Goal: Task Accomplishment & Management: Manage account settings

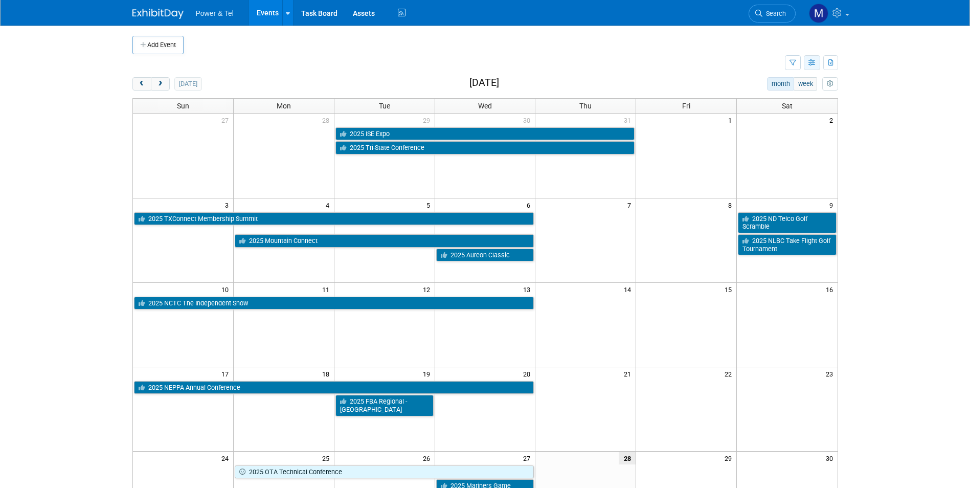
click at [807, 63] on button "button" at bounding box center [812, 62] width 16 height 15
click at [756, 112] on link "Detail View" at bounding box center [769, 114] width 86 height 14
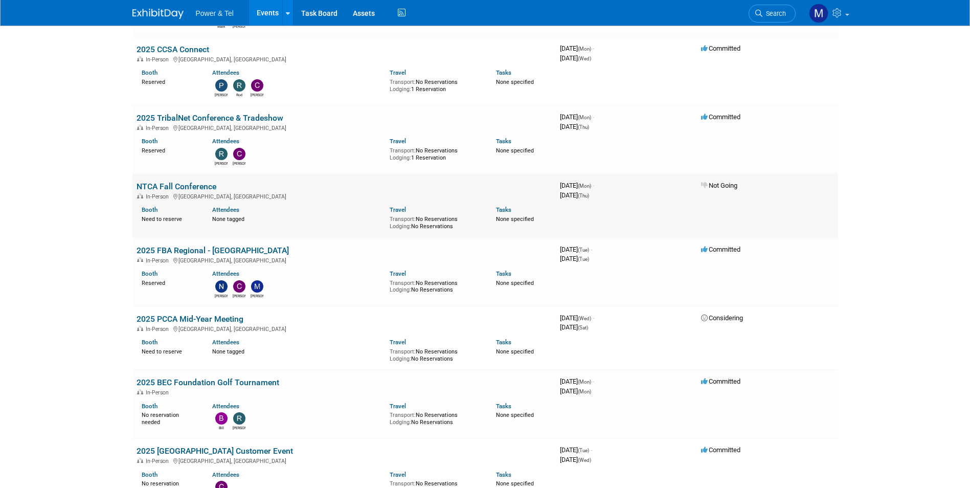
scroll to position [511, 0]
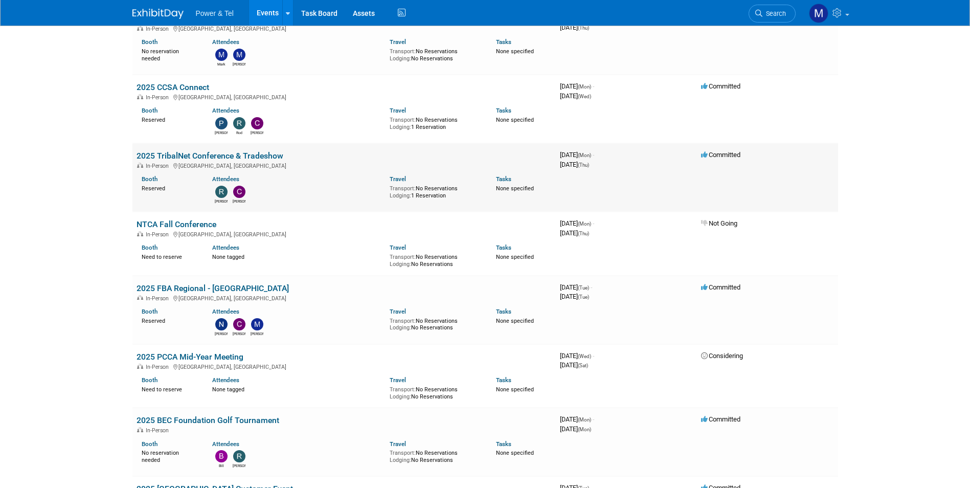
click at [256, 166] on div "In-Person Reno, NV" at bounding box center [344, 165] width 415 height 8
click at [256, 157] on link "2025 TribalNet Conference & Tradeshow" at bounding box center [210, 156] width 147 height 10
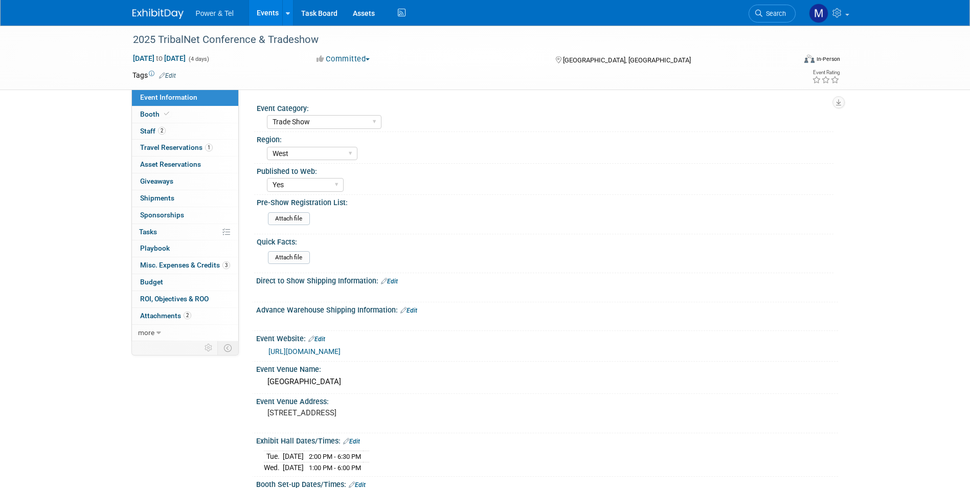
select select "Trade Show"
select select "West"
select select "Yes"
click at [179, 261] on span "Misc. Expenses & Credits 3" at bounding box center [185, 265] width 90 height 8
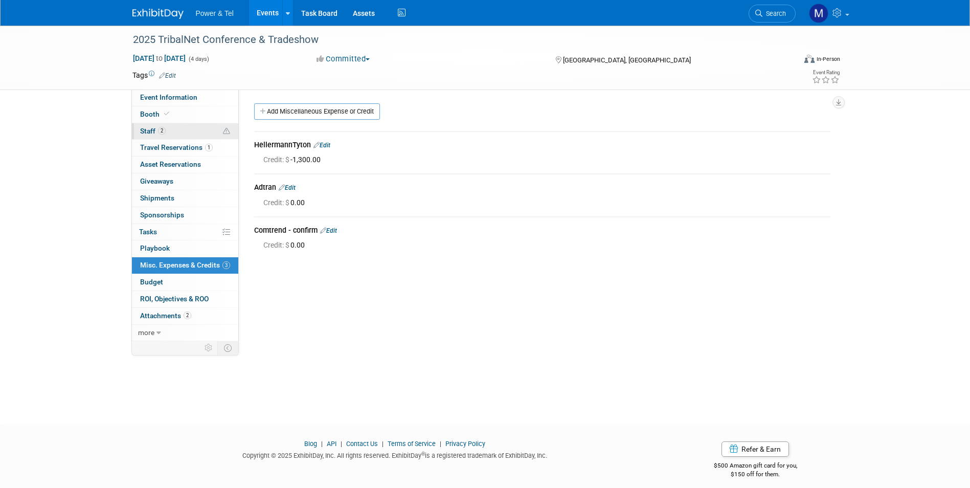
click at [190, 136] on link "2 Staff 2" at bounding box center [185, 131] width 106 height 16
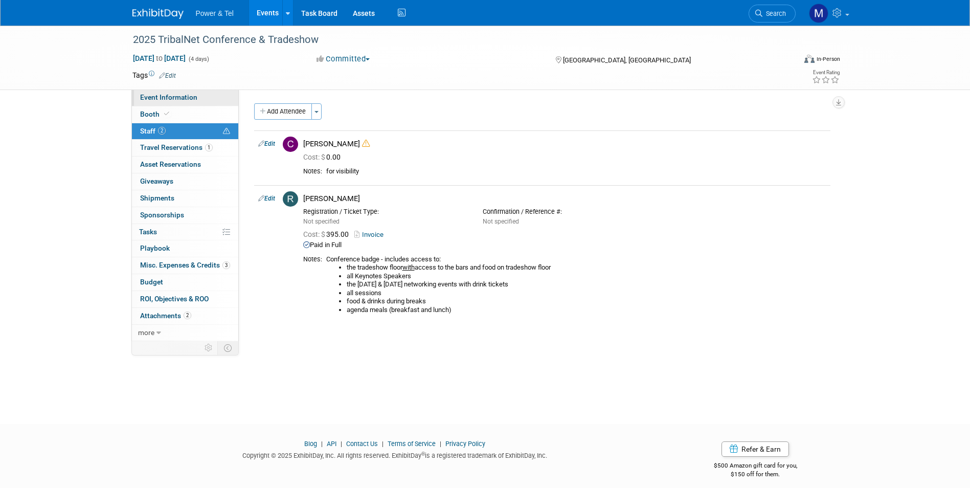
click at [216, 103] on link "Event Information" at bounding box center [185, 97] width 106 height 16
select select "Trade Show"
select select "West"
select select "Yes"
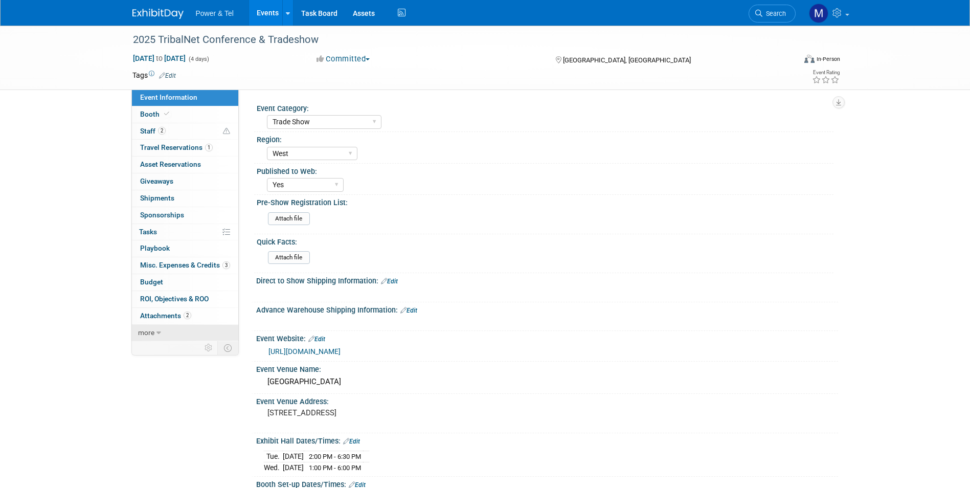
click at [182, 329] on link "more" at bounding box center [185, 333] width 106 height 16
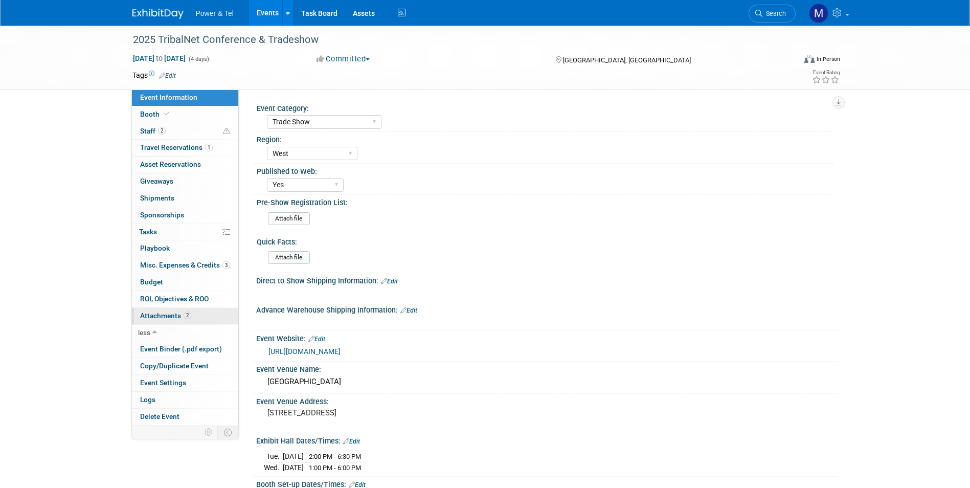
click at [188, 317] on span "2" at bounding box center [188, 315] width 8 height 8
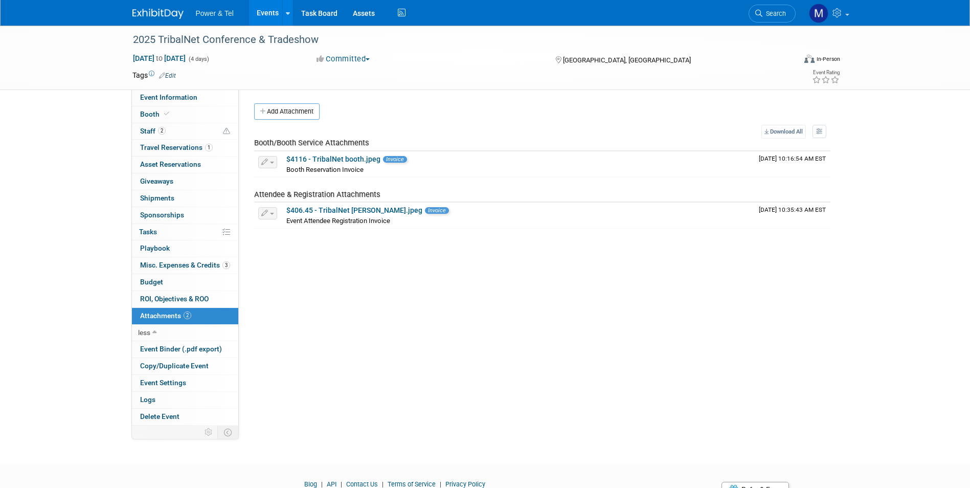
drag, startPoint x: 210, startPoint y: 266, endPoint x: 217, endPoint y: 254, distance: 14.2
click at [209, 266] on span "Misc. Expenses & Credits 3" at bounding box center [185, 265] width 90 height 8
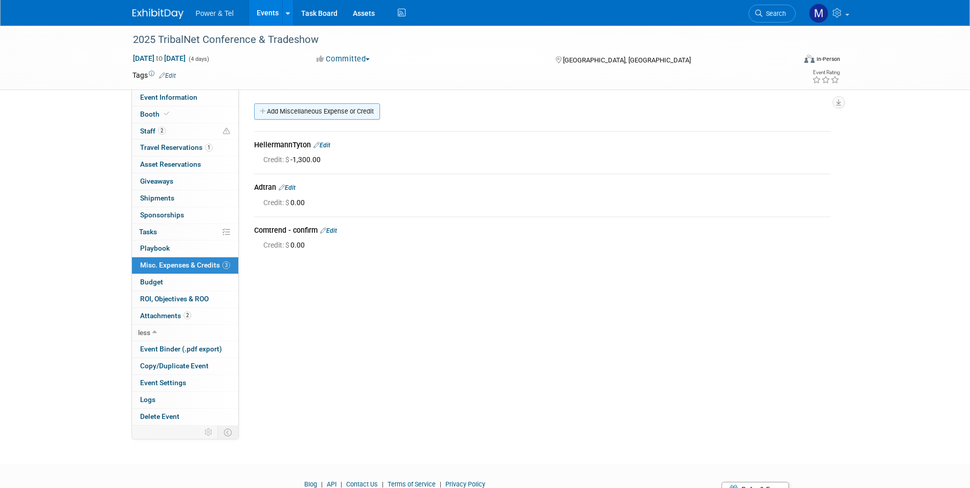
click at [297, 106] on link "Add Miscellaneous Expense or Credit" at bounding box center [317, 111] width 126 height 16
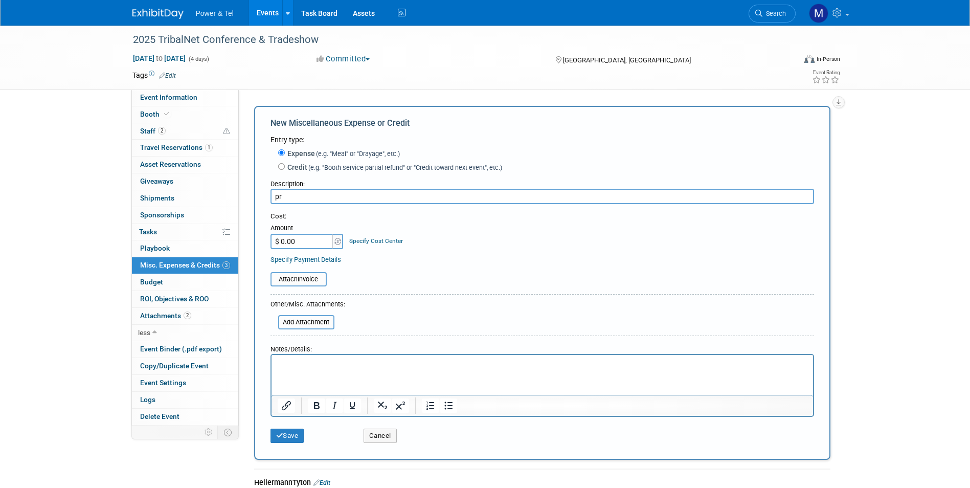
type input "p"
type input "Precision Group"
drag, startPoint x: 297, startPoint y: 170, endPoint x: 293, endPoint y: 195, distance: 24.8
click at [297, 170] on label "Credit (e.g. "Booth service partial refund" or "Credit toward next event", etc.)" at bounding box center [393, 167] width 217 height 10
click at [285, 170] on input "Credit (e.g. "Booth service partial refund" or "Credit toward next event", etc.)" at bounding box center [281, 166] width 7 height 7
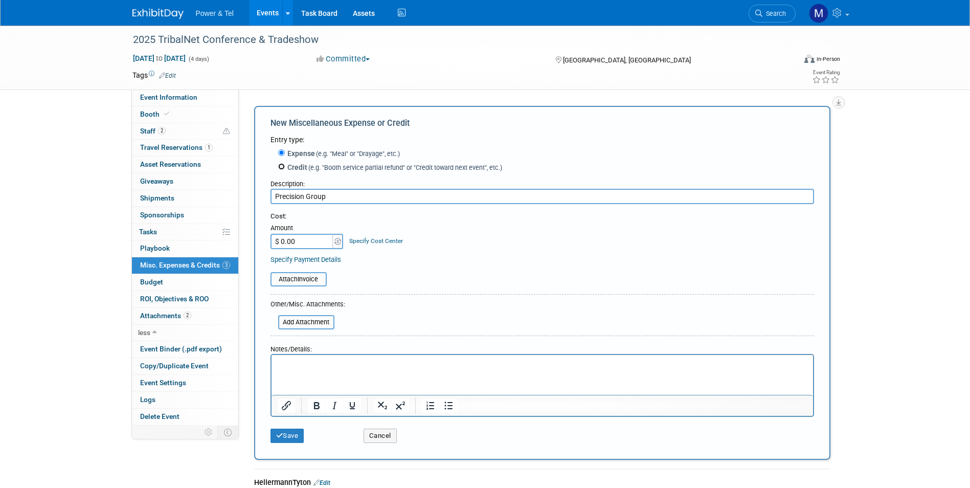
radio input "true"
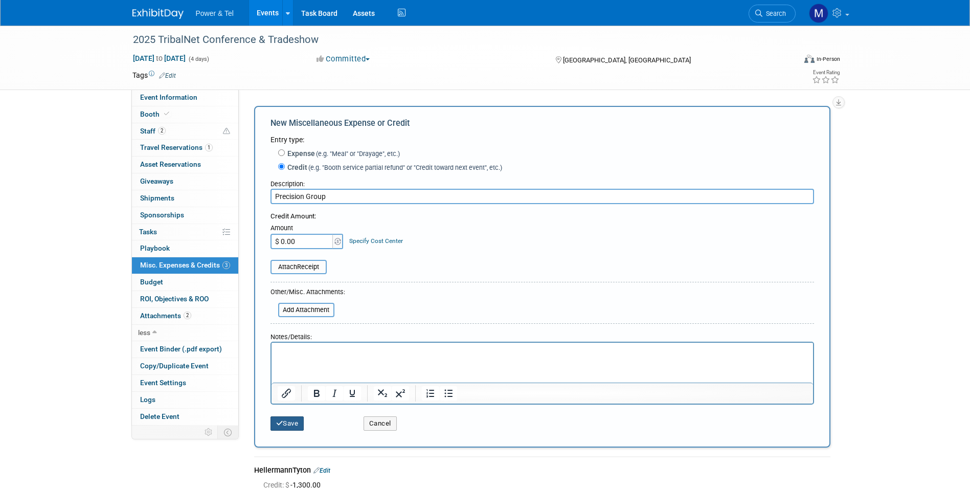
click at [279, 425] on icon "submit" at bounding box center [279, 423] width 7 height 7
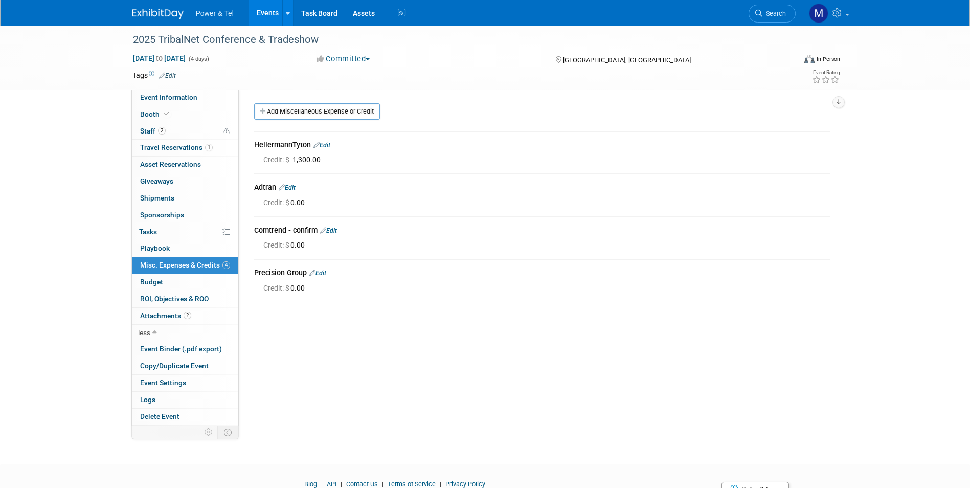
click at [321, 268] on div "Precision Group Edit" at bounding box center [542, 273] width 576 height 12
click at [321, 275] on link "Edit" at bounding box center [317, 272] width 17 height 7
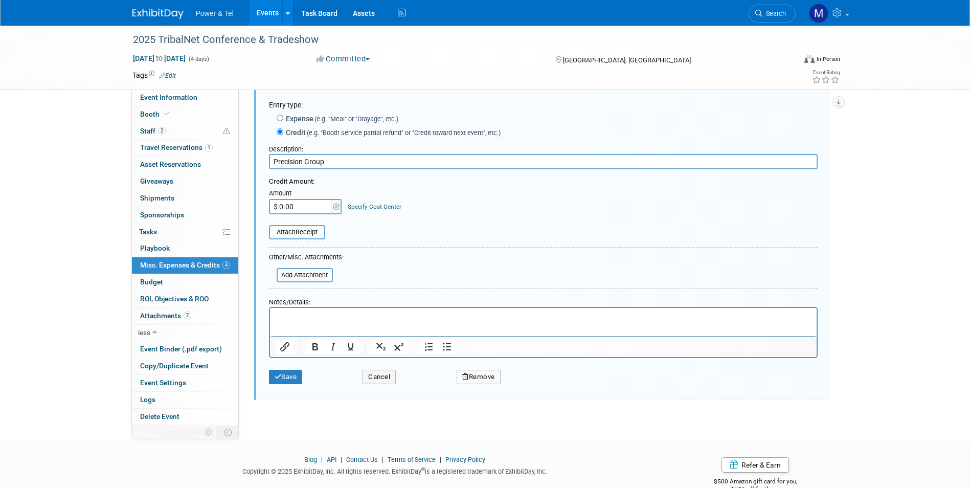
scroll to position [195, 0]
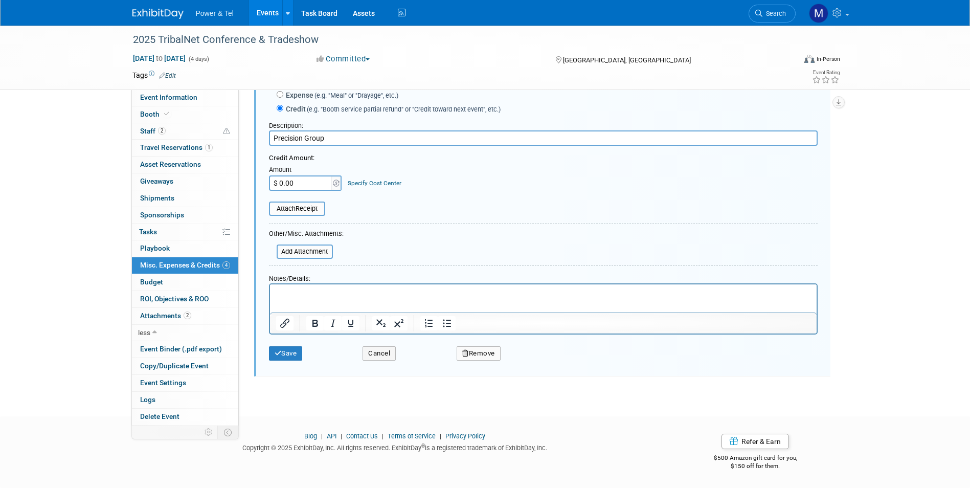
click at [478, 353] on button "Remove" at bounding box center [479, 353] width 44 height 14
click at [543, 363] on link "Yes" at bounding box center [536, 361] width 30 height 16
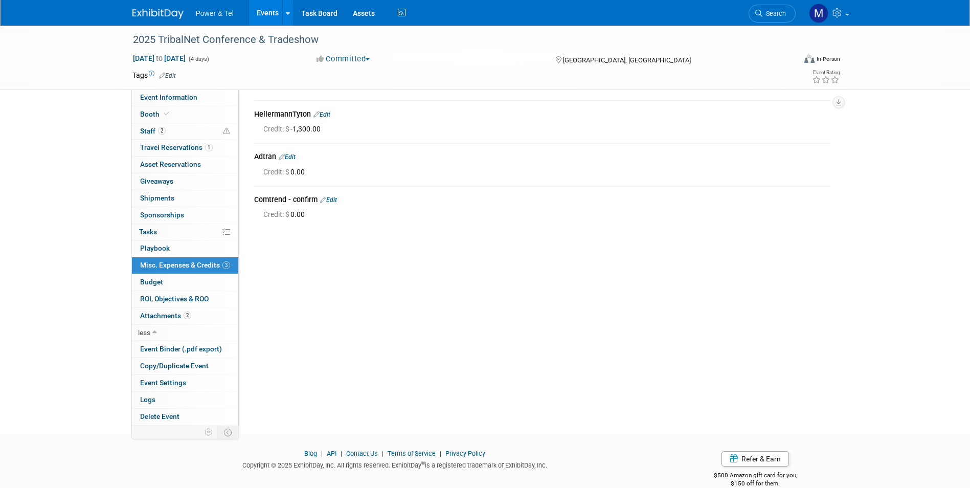
scroll to position [0, 0]
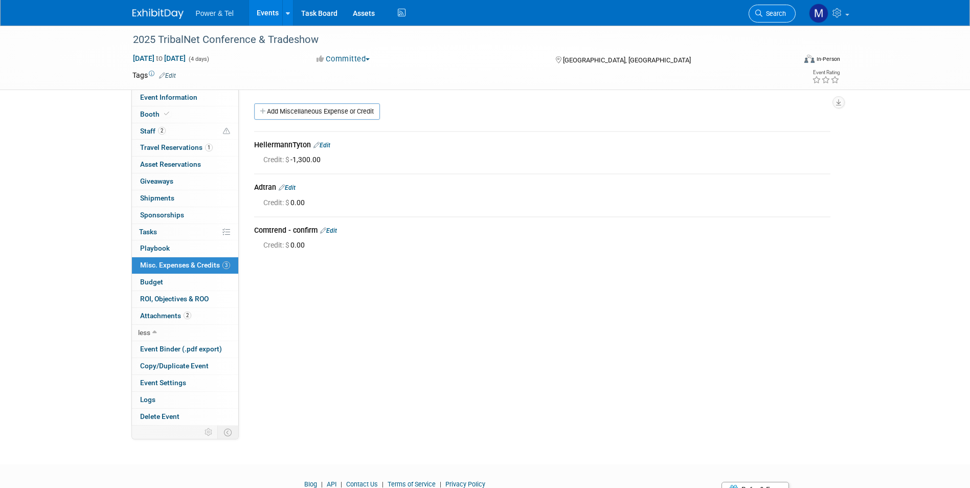
click at [764, 10] on span "Search" at bounding box center [774, 14] width 24 height 8
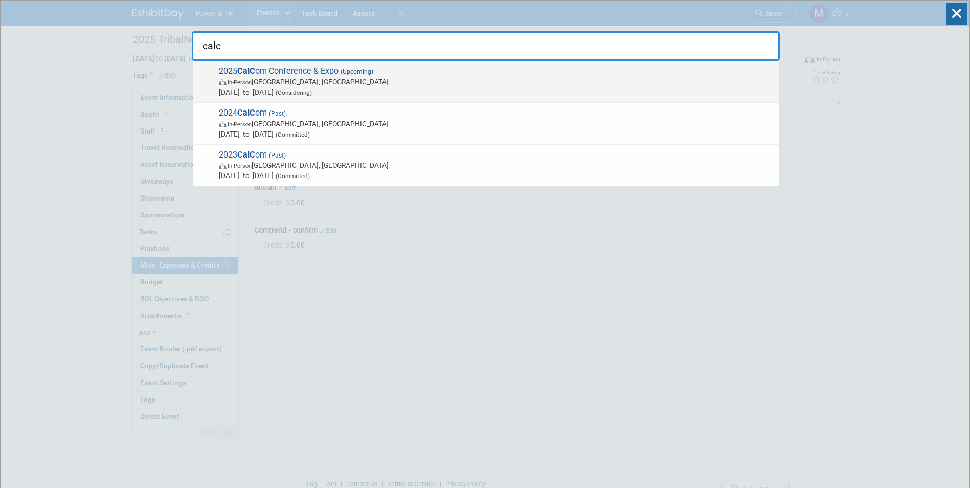
type input "calc"
click at [584, 96] on span "Oct 13, 2025 to Oct 15, 2025 (Considering)" at bounding box center [496, 92] width 555 height 10
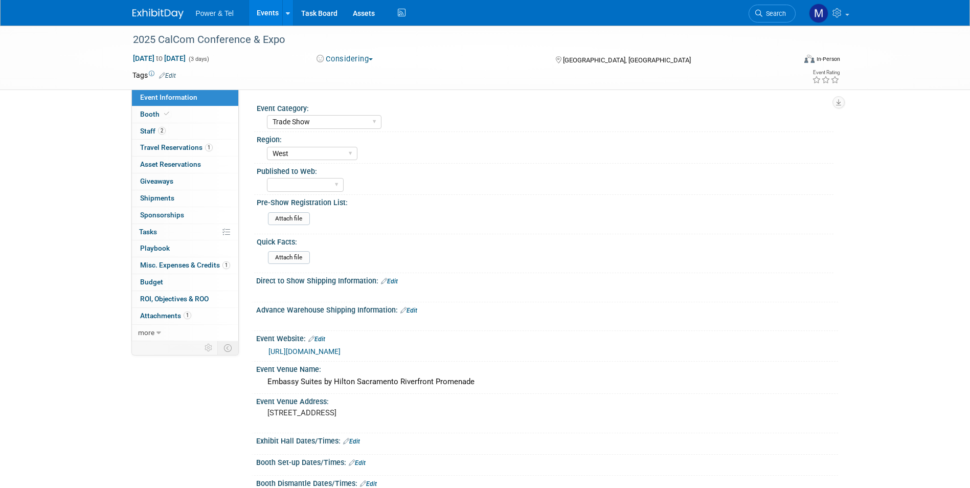
select select "Trade Show"
select select "West"
click at [159, 321] on link "1 Attachments 1" at bounding box center [185, 316] width 106 height 16
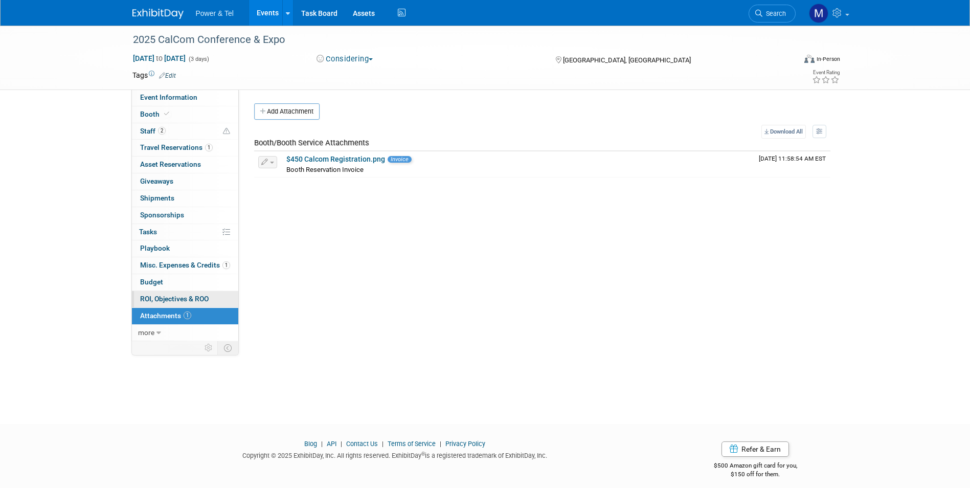
click at [208, 298] on span "ROI, Objectives & ROO 0" at bounding box center [174, 299] width 69 height 8
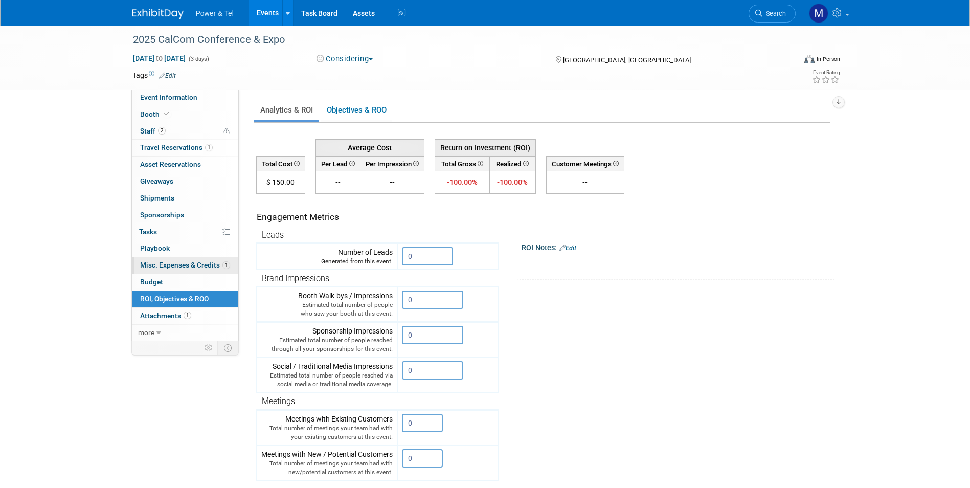
click at [201, 261] on span "Misc. Expenses & Credits 1" at bounding box center [185, 265] width 90 height 8
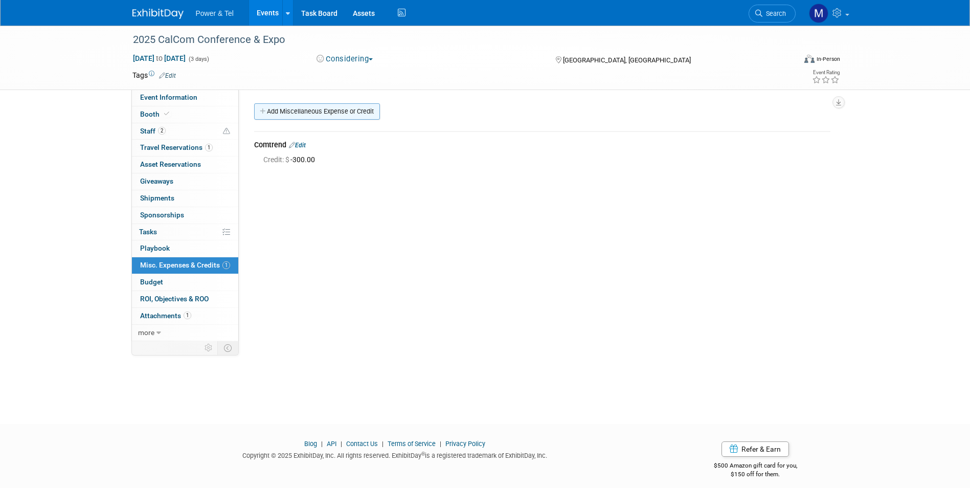
click at [312, 117] on link "Add Miscellaneous Expense or Credit" at bounding box center [317, 111] width 126 height 16
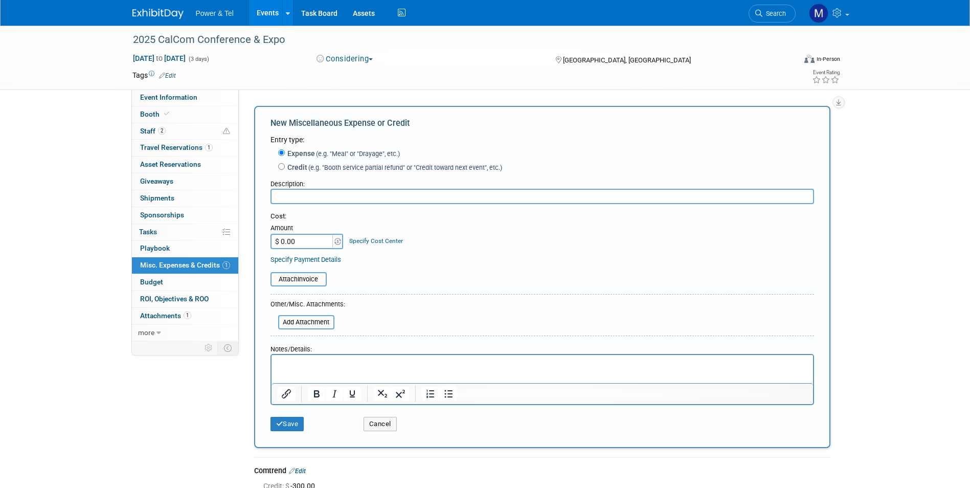
type input "C"
type input "Exfo"
click at [296, 167] on label "Credit (e.g. "Booth service partial refund" or "Credit toward next event", etc.)" at bounding box center [393, 167] width 217 height 10
click at [285, 167] on input "Credit (e.g. "Booth service partial refund" or "Credit toward next event", etc.)" at bounding box center [281, 166] width 7 height 7
radio input "true"
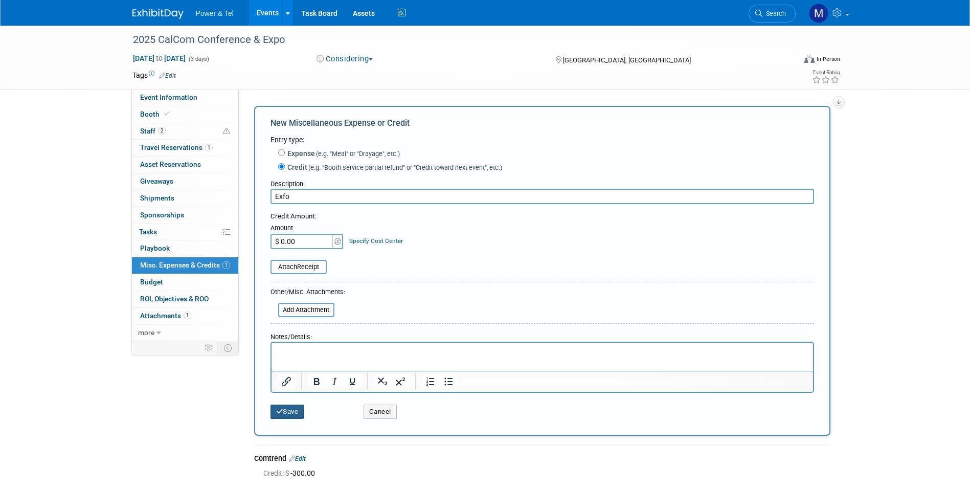
click at [289, 412] on button "Save" at bounding box center [287, 411] width 34 height 14
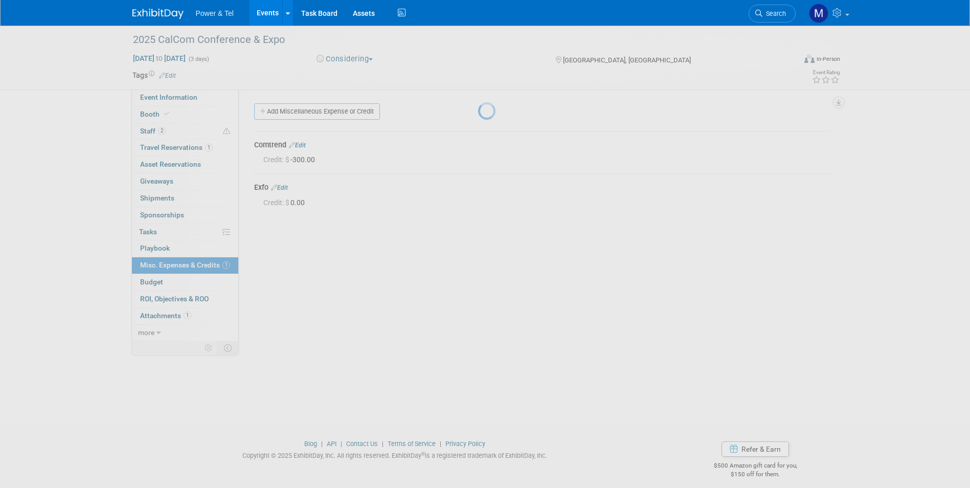
scroll to position [8, 0]
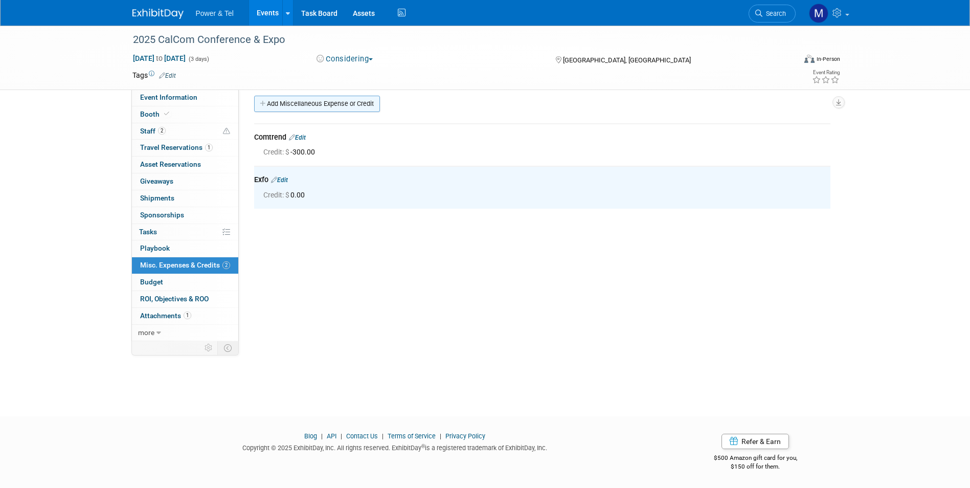
click at [302, 99] on link "Add Miscellaneous Expense or Credit" at bounding box center [317, 104] width 126 height 16
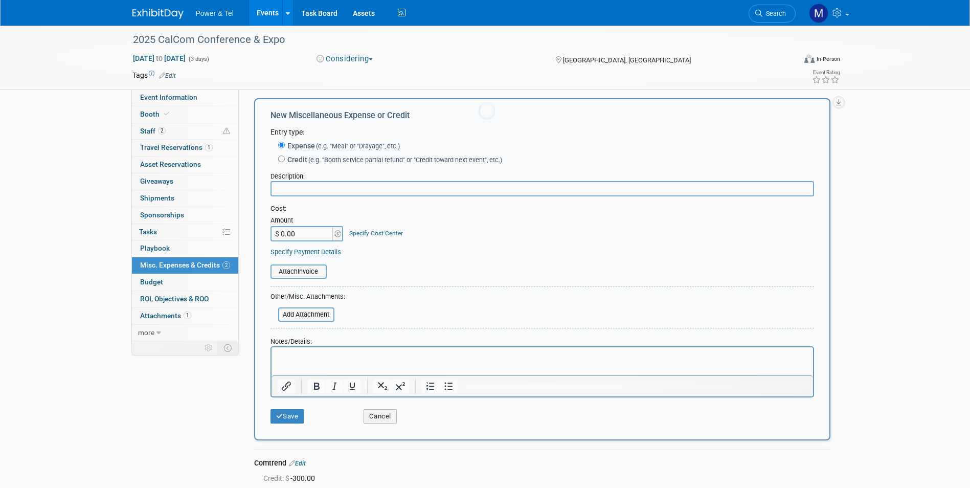
scroll to position [0, 0]
type input "Precision Group"
click at [286, 423] on button "Save" at bounding box center [287, 416] width 34 height 14
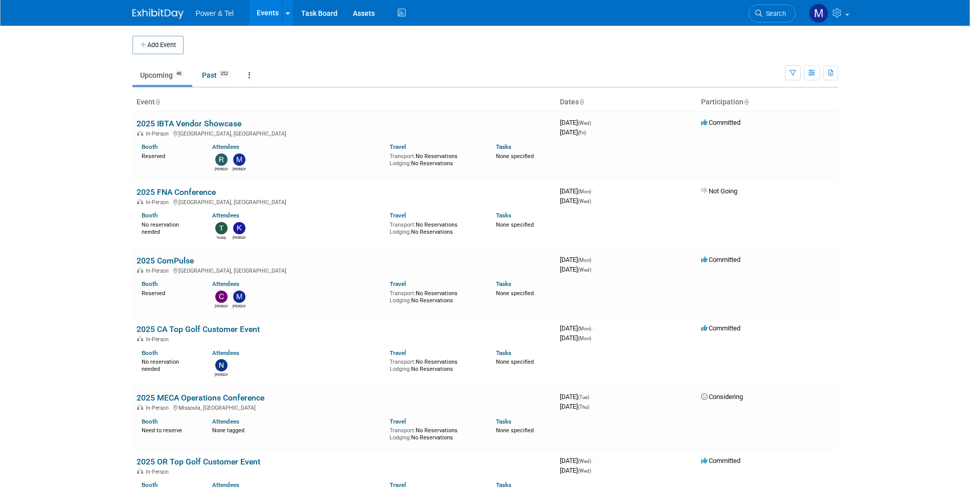
drag, startPoint x: 771, startPoint y: 16, endPoint x: 781, endPoint y: 17, distance: 10.3
click at [771, 16] on span "Search" at bounding box center [774, 14] width 24 height 8
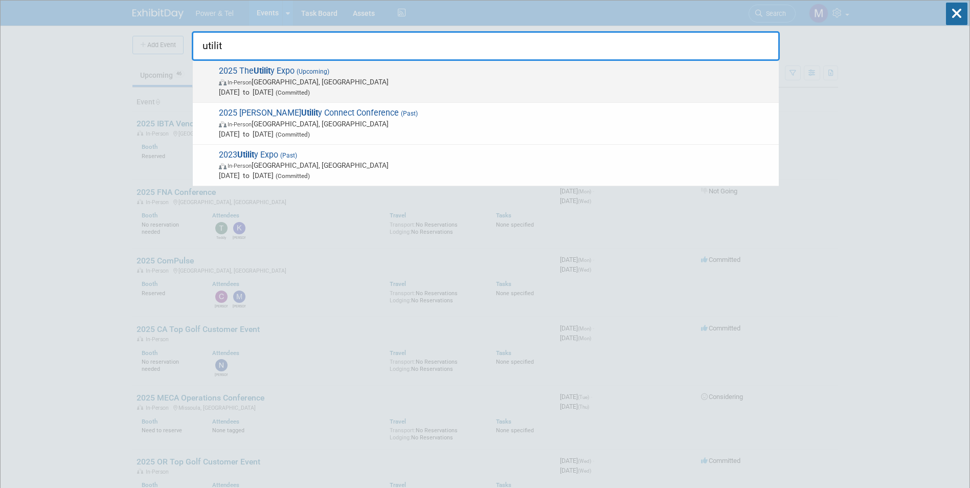
type input "utilit"
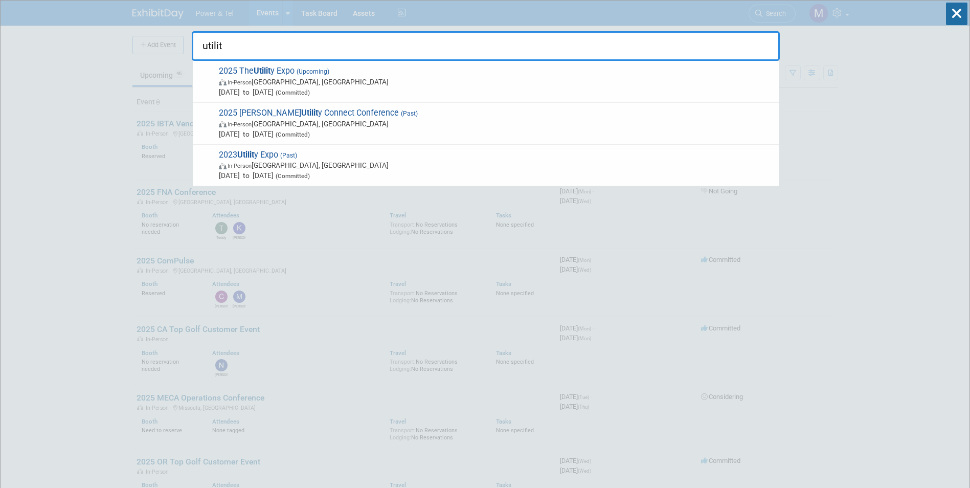
drag, startPoint x: 533, startPoint y: 81, endPoint x: 536, endPoint y: 73, distance: 8.6
click at [534, 81] on span "In-Person Louisville, KY" at bounding box center [496, 82] width 555 height 10
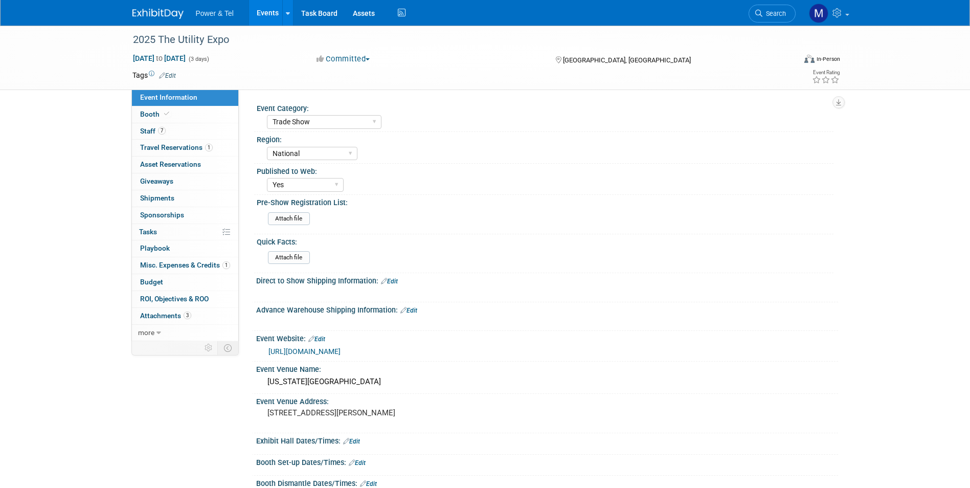
select select "Trade Show"
select select "National"
select select "Yes"
click at [189, 312] on span "3" at bounding box center [188, 315] width 8 height 8
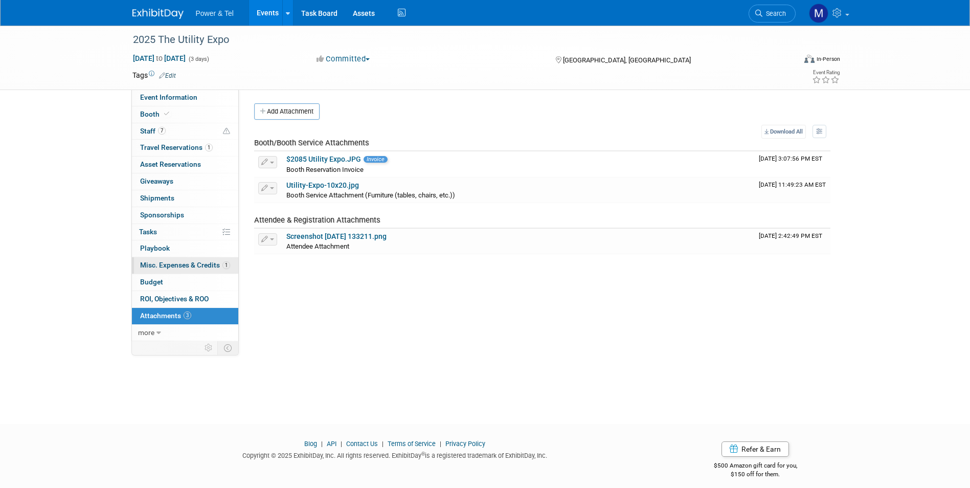
click at [220, 273] on link "1 Misc. Expenses & Credits 1" at bounding box center [185, 265] width 106 height 16
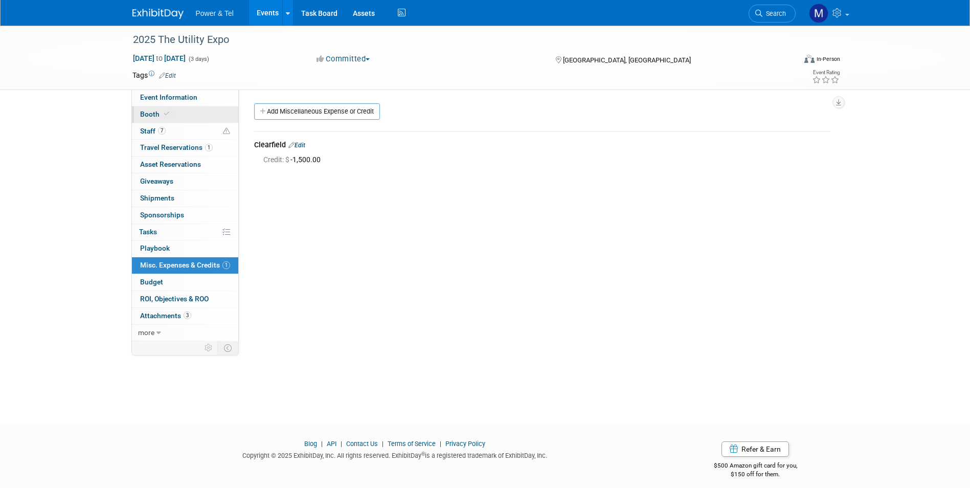
click at [172, 114] on link "Booth" at bounding box center [185, 114] width 106 height 16
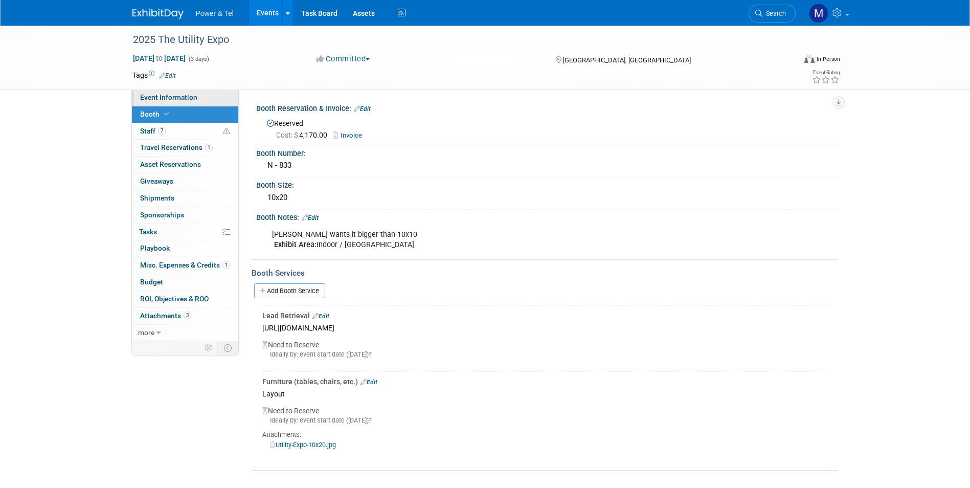
click at [188, 101] on span "Event Information" at bounding box center [168, 97] width 57 height 8
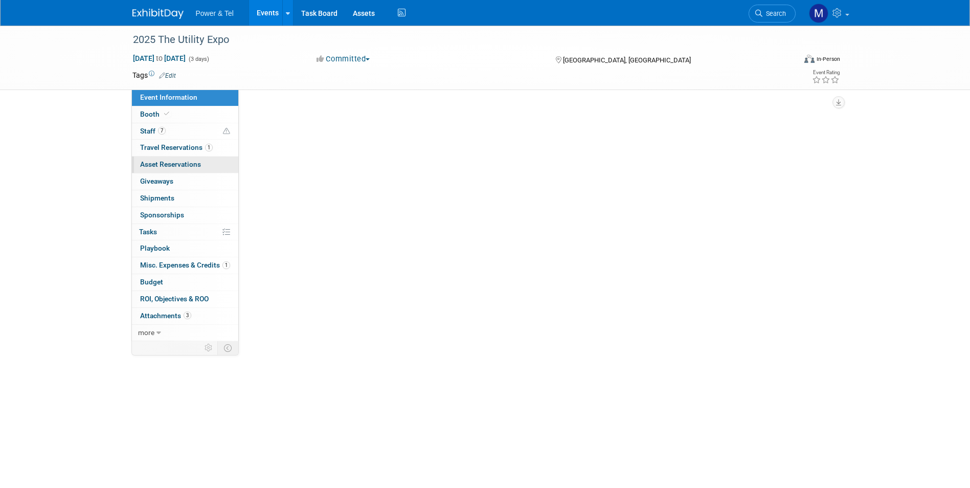
select select "Trade Show"
select select "National"
select select "Yes"
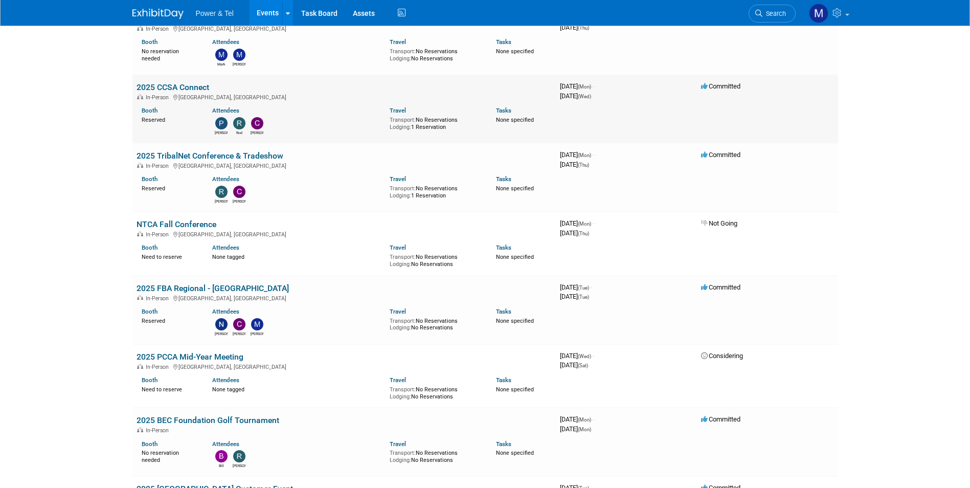
scroll to position [818, 0]
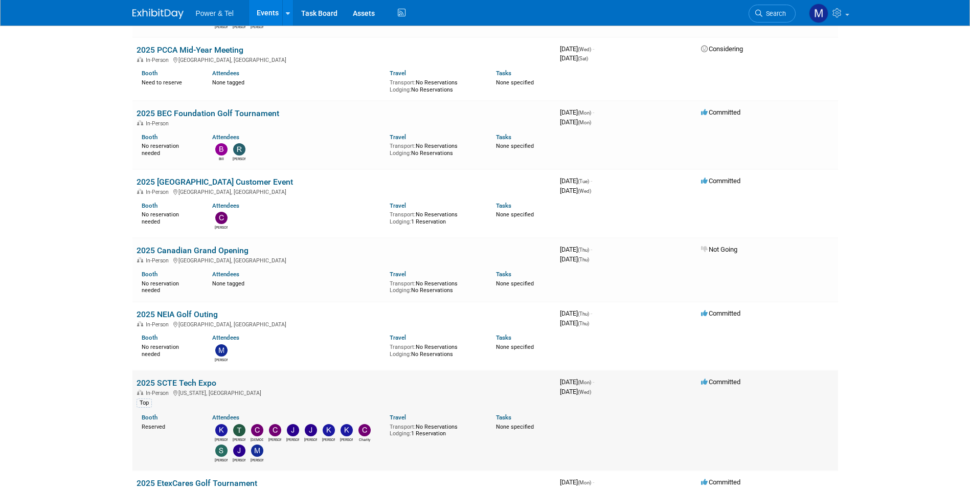
click at [190, 378] on link "2025 SCTE Tech Expo" at bounding box center [177, 383] width 80 height 10
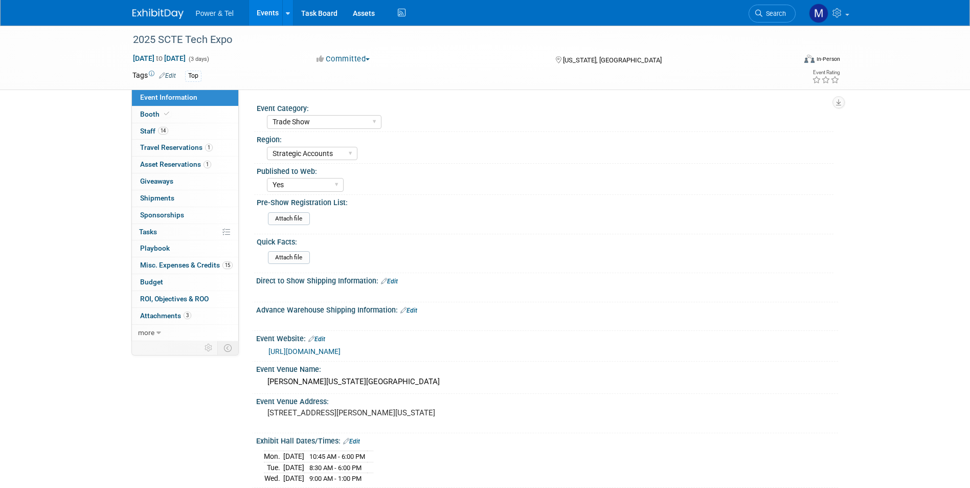
select select "Trade Show"
select select "Strategic Accounts"
select select "Yes"
click at [202, 163] on span "Asset Reservations 1" at bounding box center [175, 164] width 71 height 8
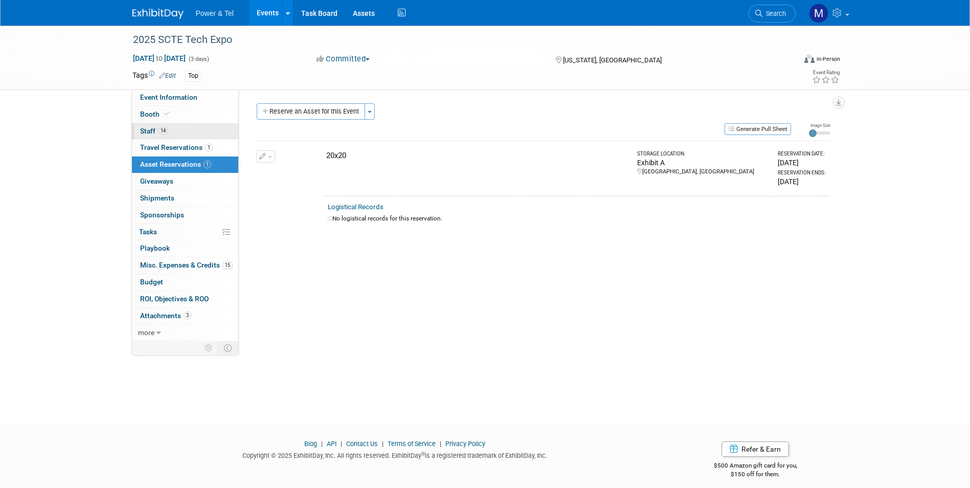
click at [204, 139] on link "14 Staff 14" at bounding box center [185, 131] width 106 height 16
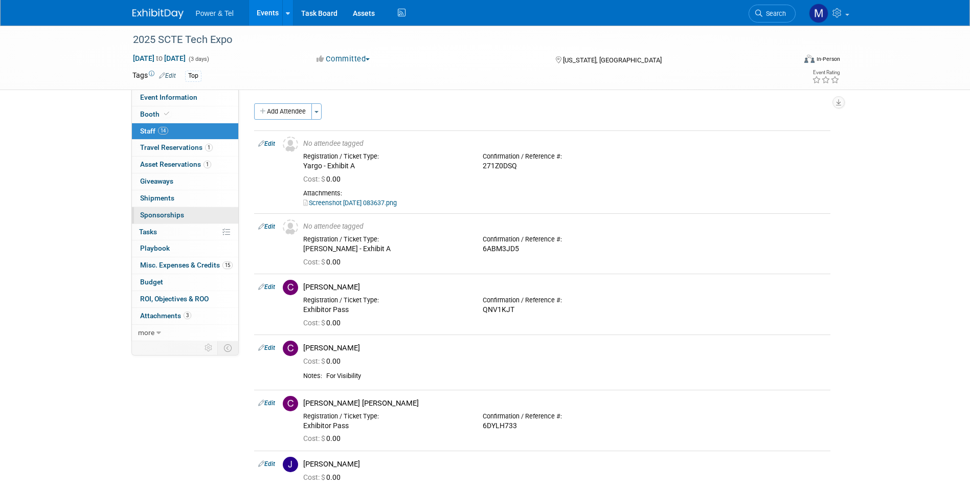
click at [205, 218] on link "0 Sponsorships 0" at bounding box center [185, 215] width 106 height 16
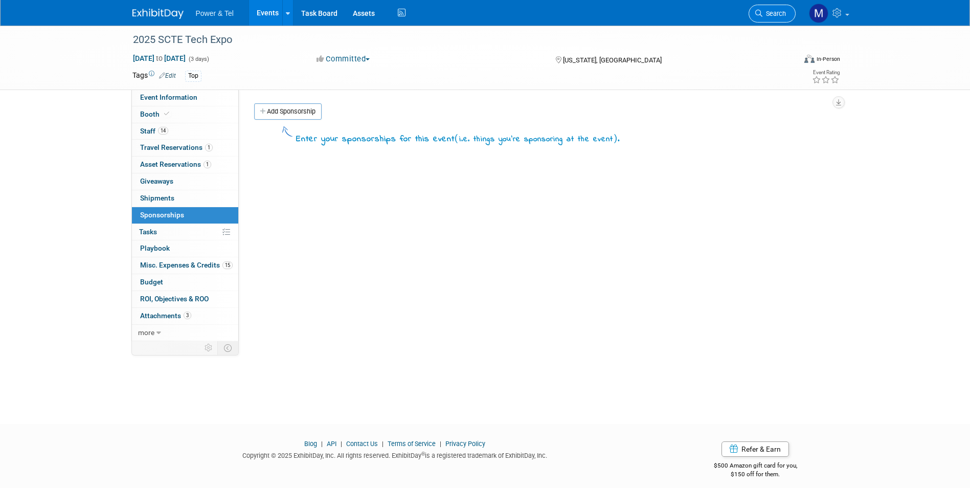
click at [759, 12] on icon at bounding box center [758, 13] width 7 height 7
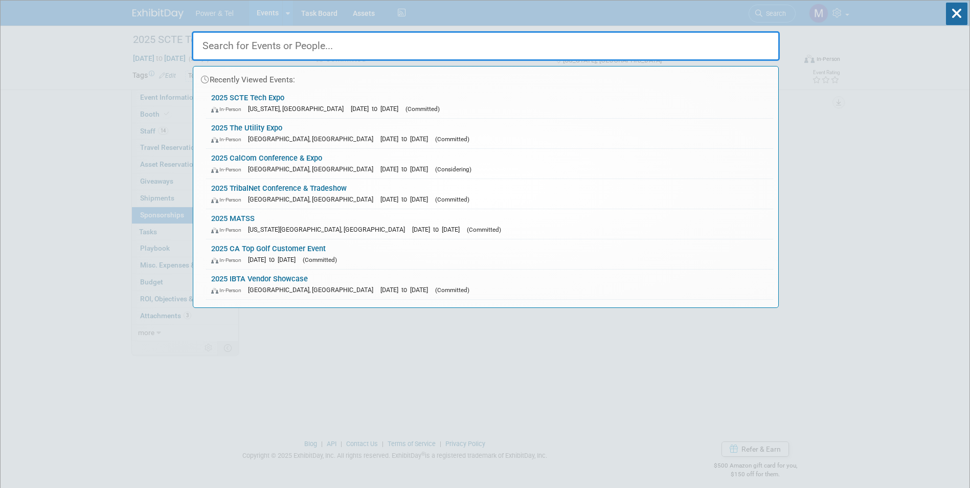
click at [358, 49] on input "text" at bounding box center [486, 46] width 588 height 30
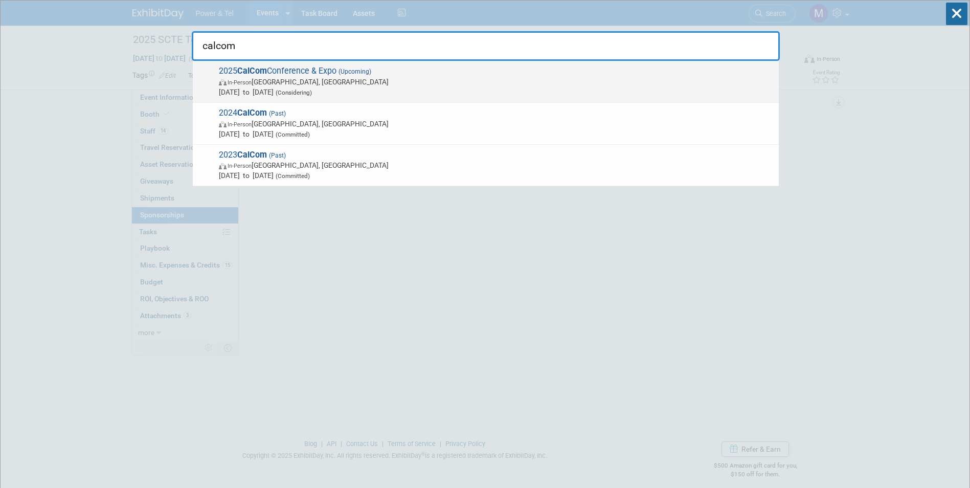
type input "calcom"
click at [347, 72] on span "(Upcoming)" at bounding box center [353, 71] width 35 height 7
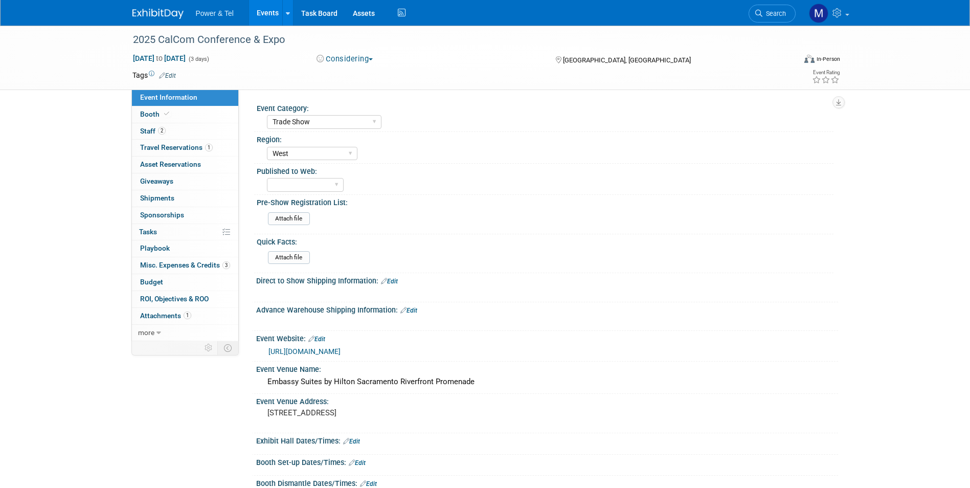
select select "Trade Show"
select select "West"
click at [195, 309] on link "1 Attachments 1" at bounding box center [185, 316] width 106 height 16
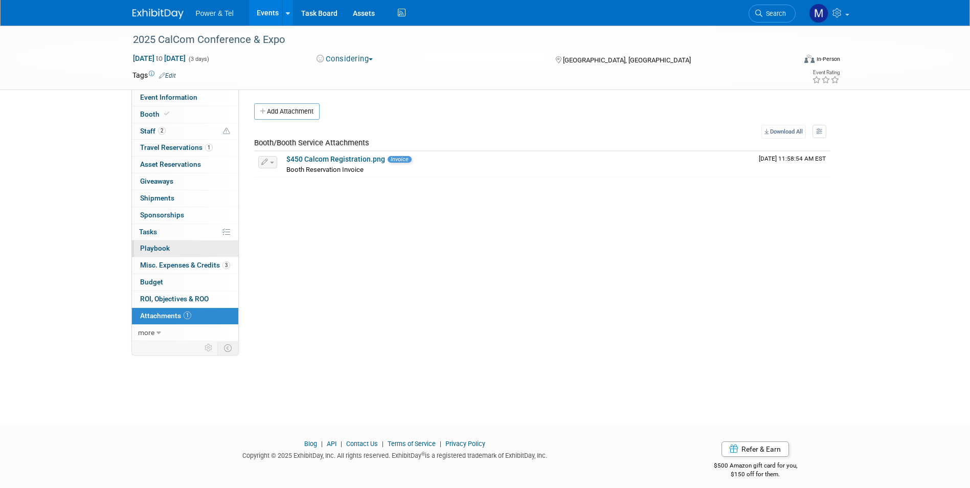
click at [208, 256] on link "0 Playbook 0" at bounding box center [185, 248] width 106 height 16
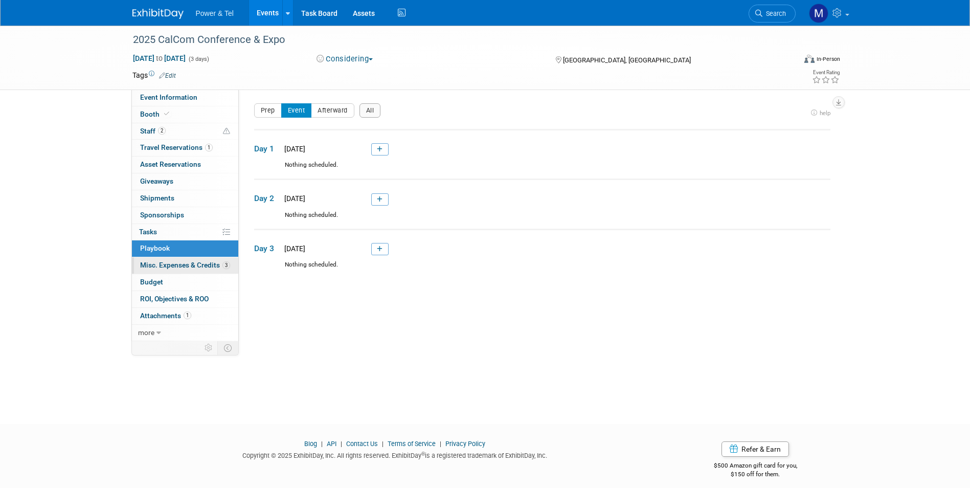
click at [214, 268] on span "Misc. Expenses & Credits 3" at bounding box center [185, 265] width 90 height 8
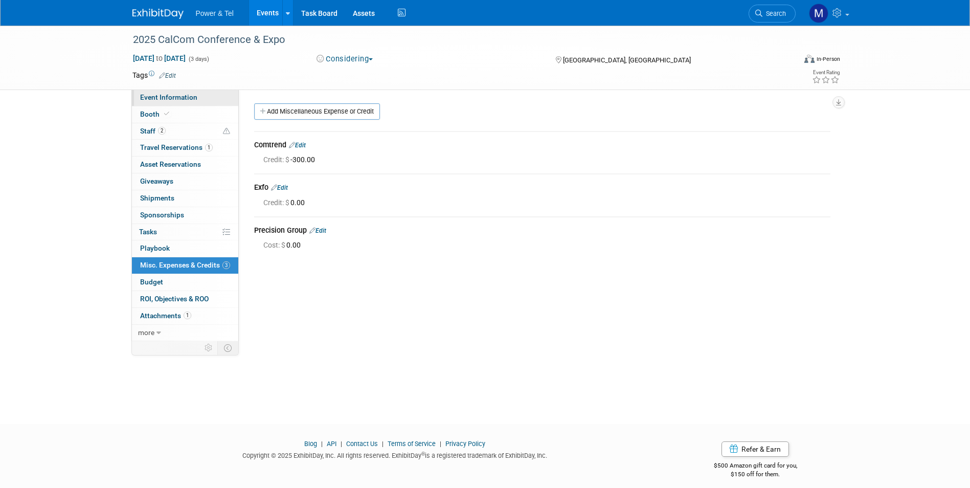
click at [149, 98] on span "Event Information" at bounding box center [168, 97] width 57 height 8
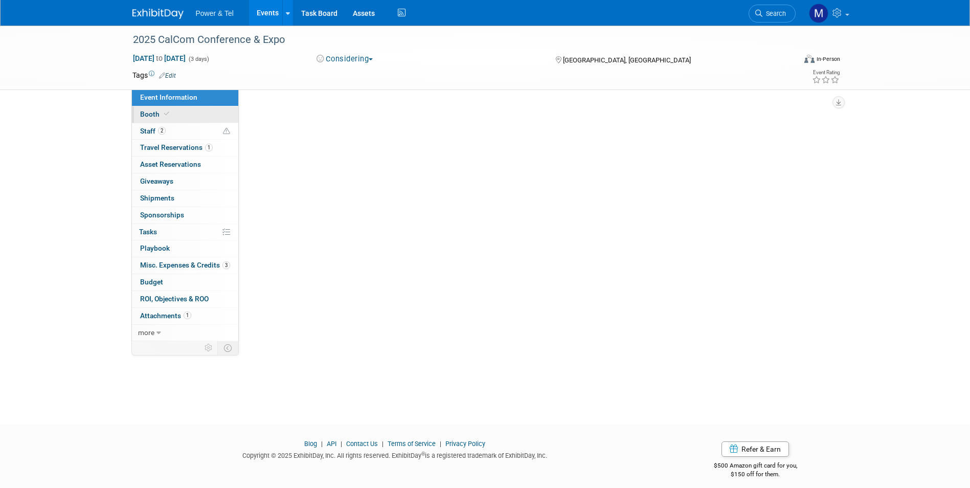
select select "Trade Show"
select select "West"
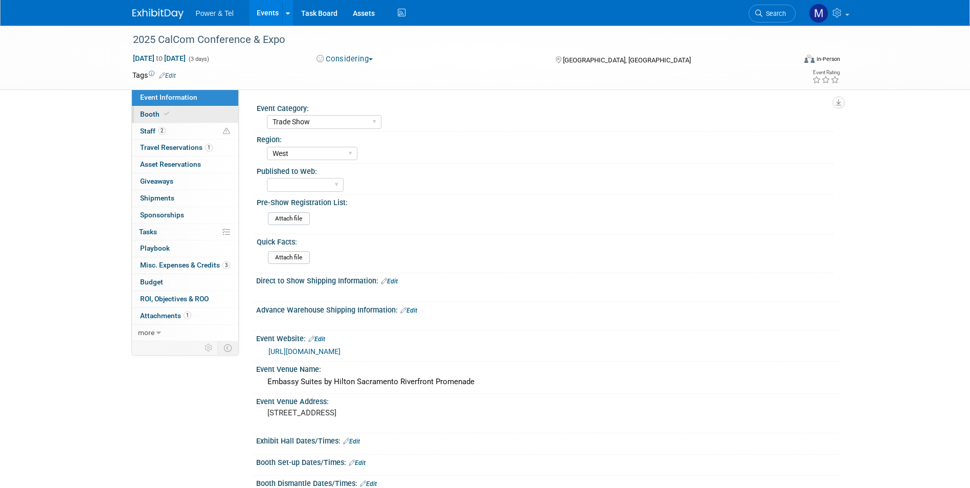
click at [154, 111] on span "Booth" at bounding box center [155, 114] width 31 height 8
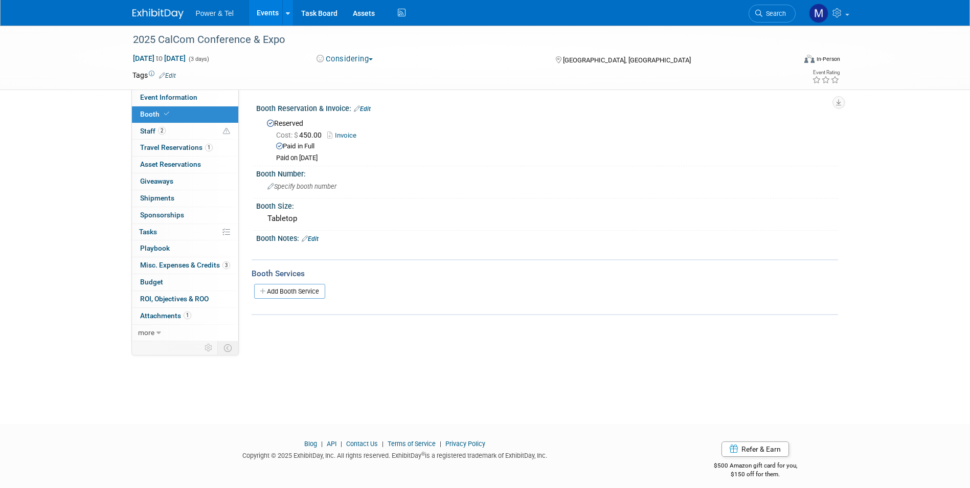
click at [347, 132] on link "Invoice" at bounding box center [344, 135] width 34 height 8
click at [160, 137] on link "2 Staff 2" at bounding box center [185, 131] width 106 height 16
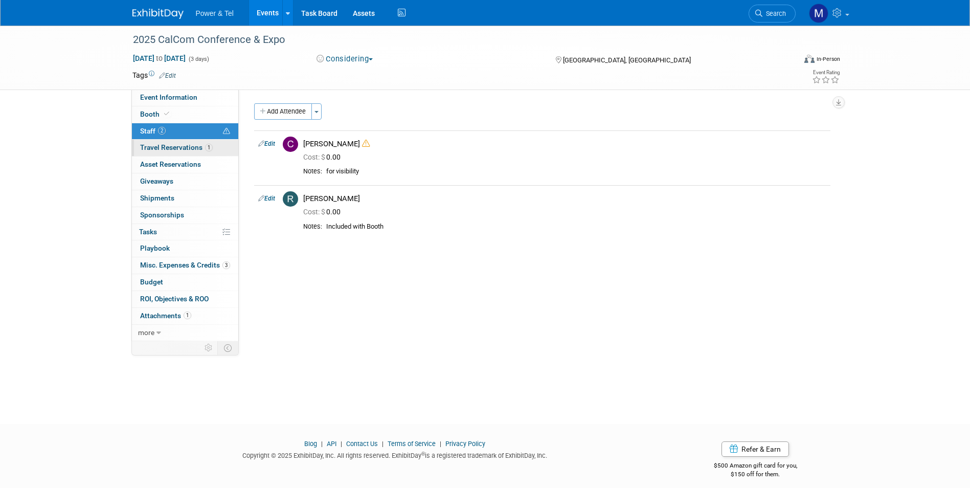
click at [167, 143] on span "Travel Reservations 1" at bounding box center [176, 147] width 73 height 8
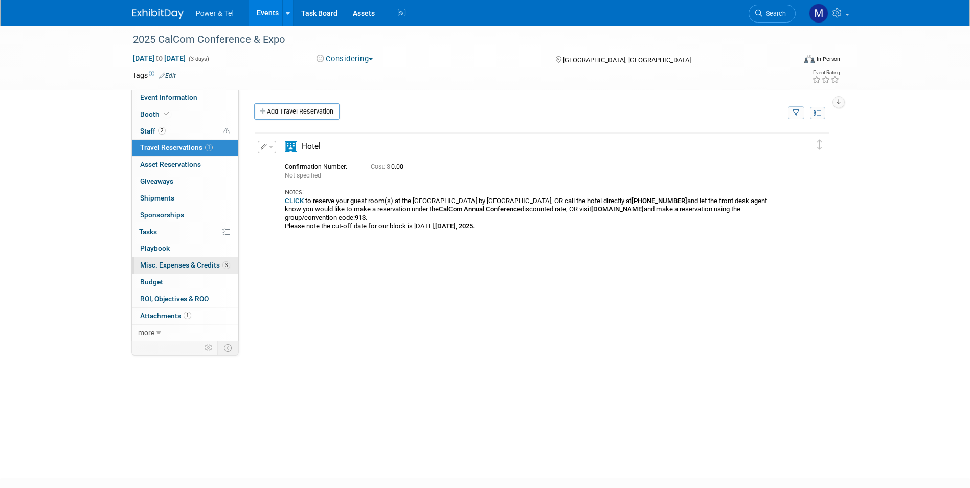
click at [193, 267] on span "Misc. Expenses & Credits 3" at bounding box center [185, 265] width 90 height 8
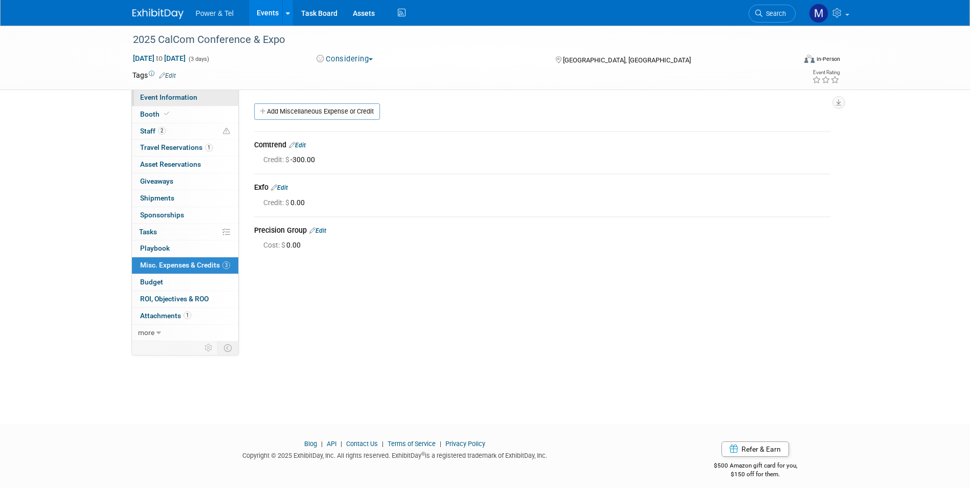
click at [191, 99] on span "Event Information" at bounding box center [168, 97] width 57 height 8
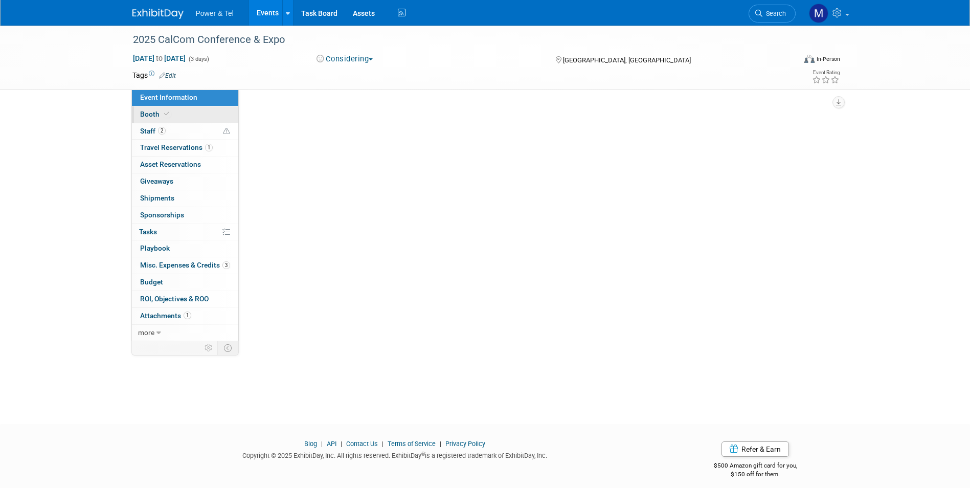
select select "Trade Show"
select select "West"
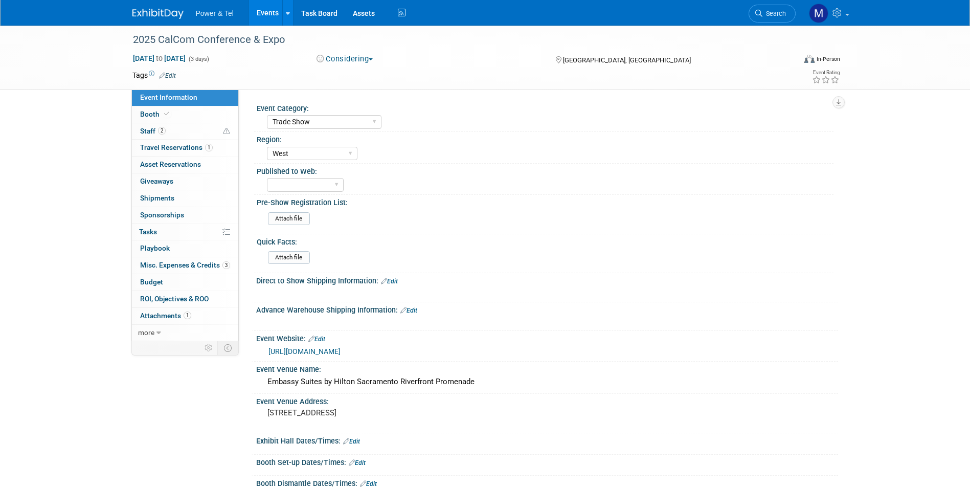
click at [341, 351] on link "https://calcomassn.org/fall-conference-expo/" at bounding box center [304, 351] width 72 height 8
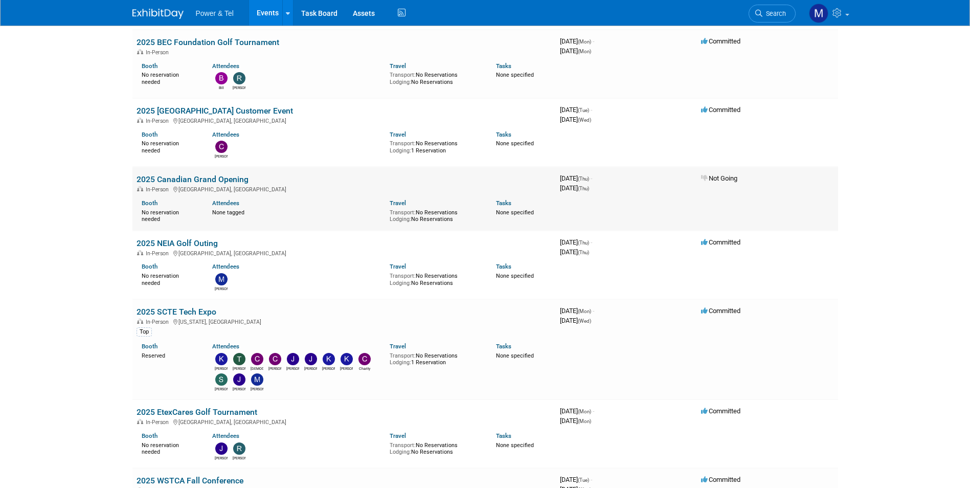
scroll to position [1023, 0]
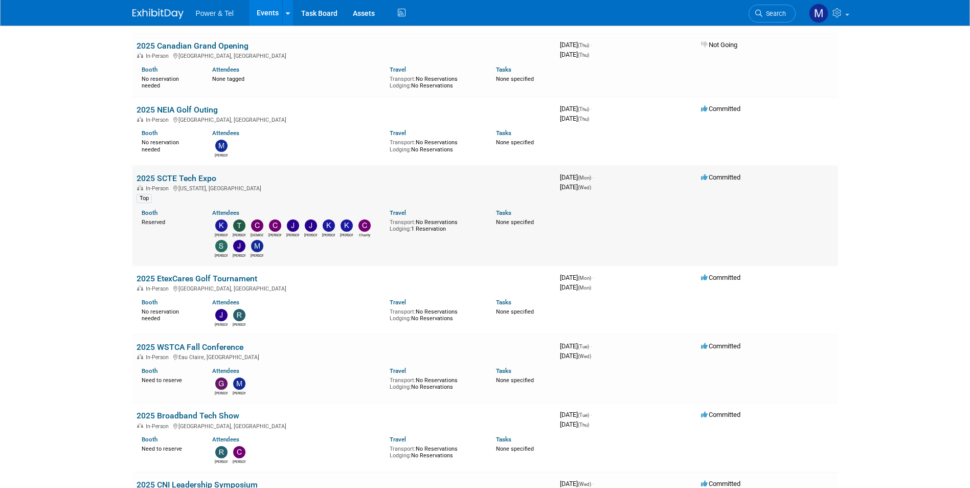
click at [178, 176] on link "2025 SCTE Tech Expo" at bounding box center [177, 178] width 80 height 10
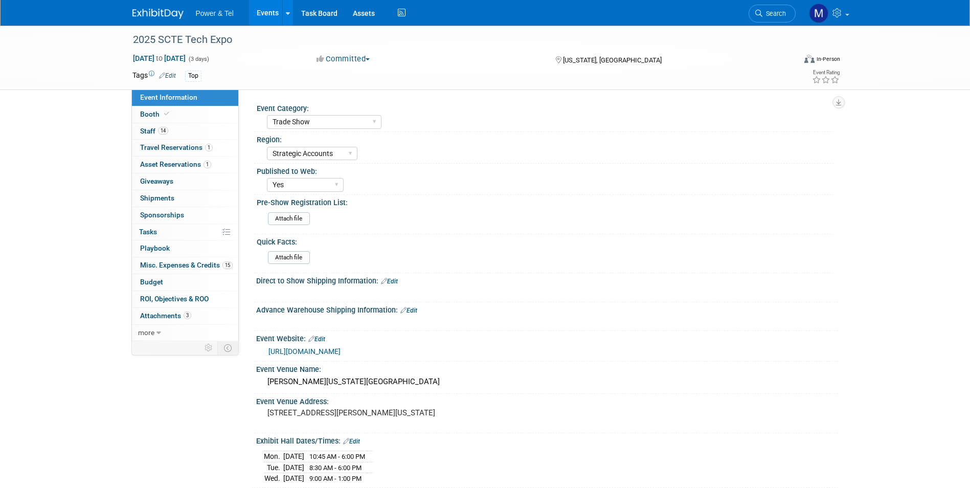
select select "Trade Show"
select select "Strategic Accounts"
select select "Yes"
click at [182, 134] on link "14 Staff 14" at bounding box center [185, 131] width 106 height 16
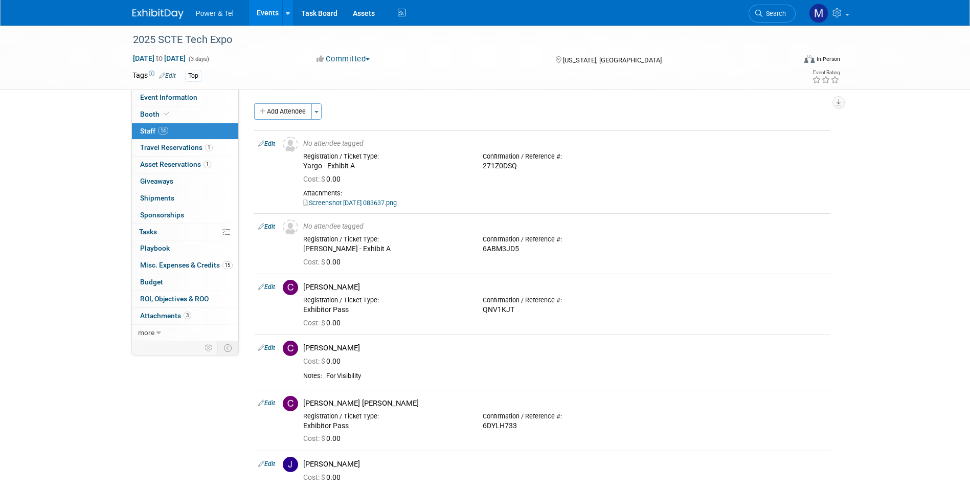
click at [179, 123] on link "14 Staff 14" at bounding box center [185, 131] width 106 height 16
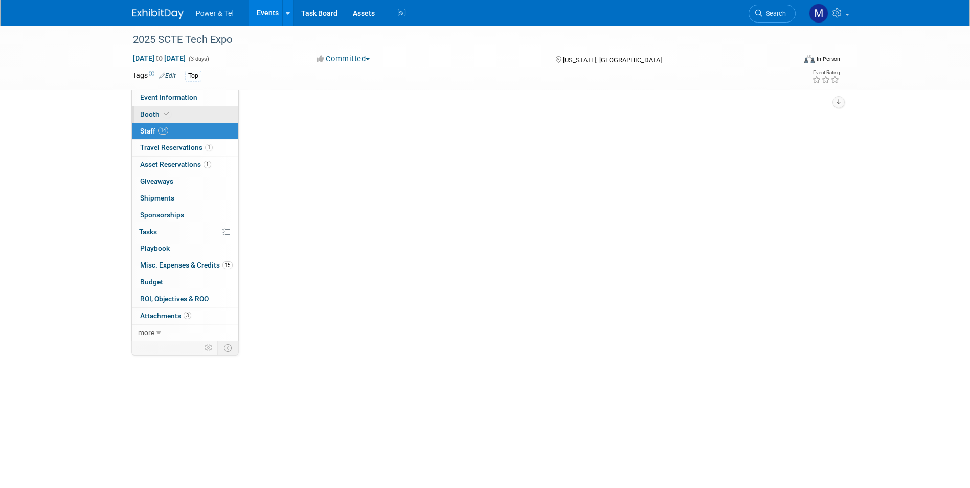
click at [186, 110] on link "Booth" at bounding box center [185, 114] width 106 height 16
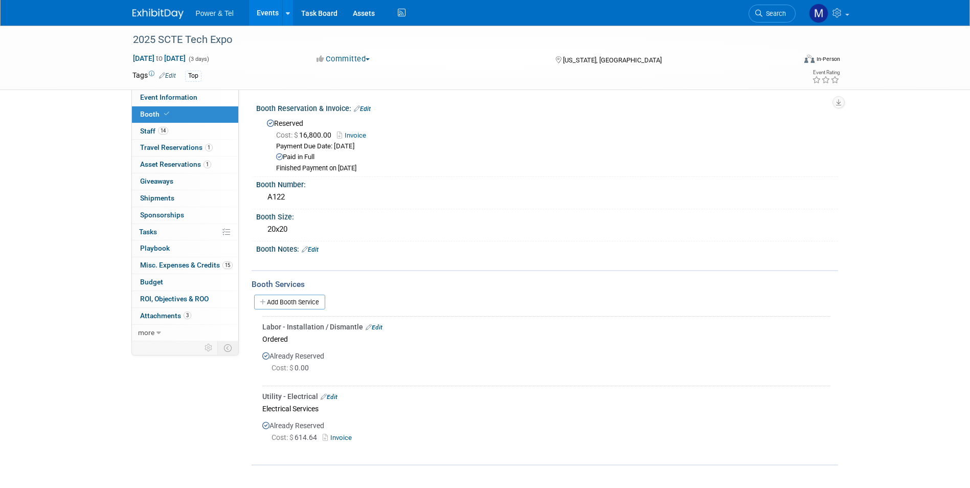
click at [204, 79] on div "Top" at bounding box center [452, 76] width 535 height 11
click at [196, 100] on link "Event Information" at bounding box center [185, 97] width 106 height 16
select select "Trade Show"
select select "Strategic Accounts"
select select "Yes"
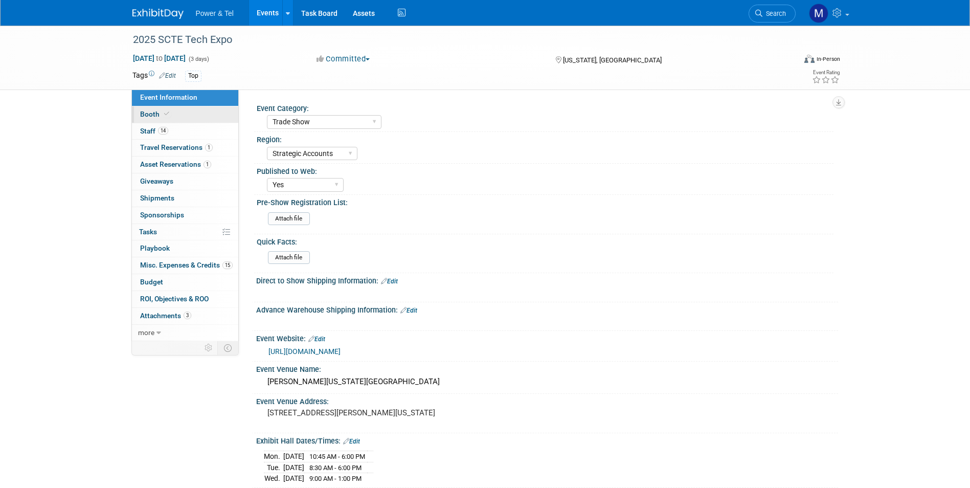
drag, startPoint x: 204, startPoint y: 117, endPoint x: 213, endPoint y: 129, distance: 14.6
click at [204, 117] on link "Booth" at bounding box center [185, 114] width 106 height 16
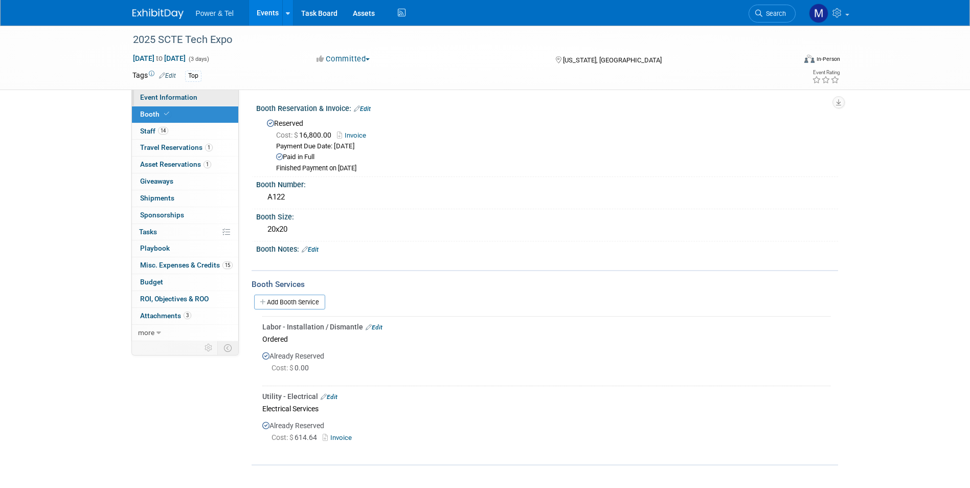
click at [190, 101] on span "Event Information" at bounding box center [168, 97] width 57 height 8
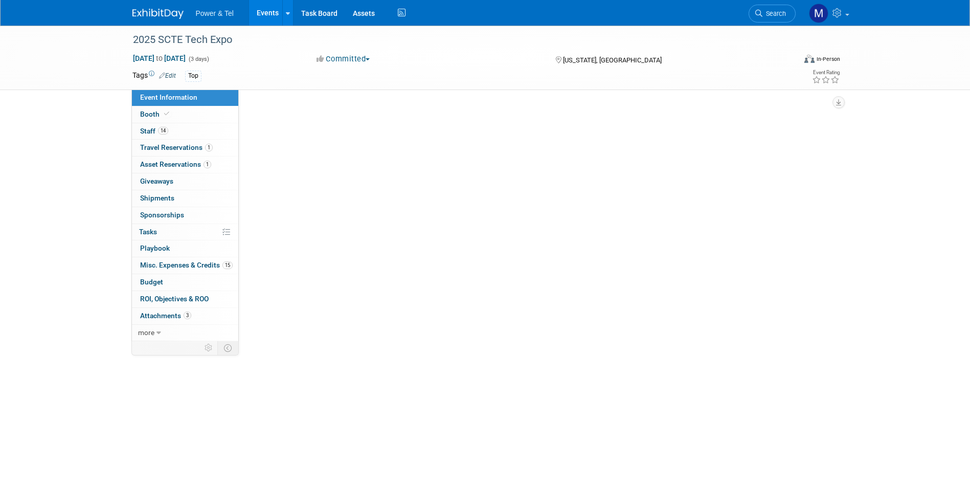
select select "Trade Show"
select select "Strategic Accounts"
select select "Yes"
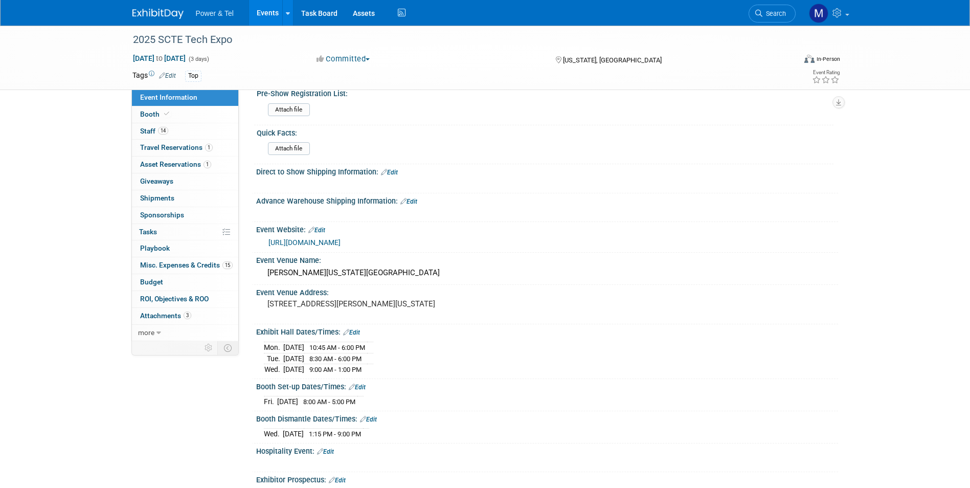
scroll to position [205, 0]
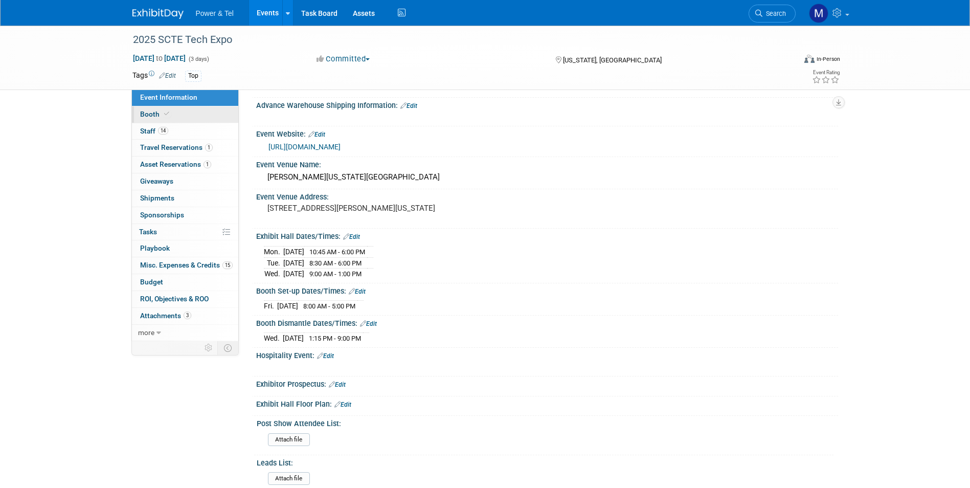
click at [179, 114] on link "Booth" at bounding box center [185, 114] width 106 height 16
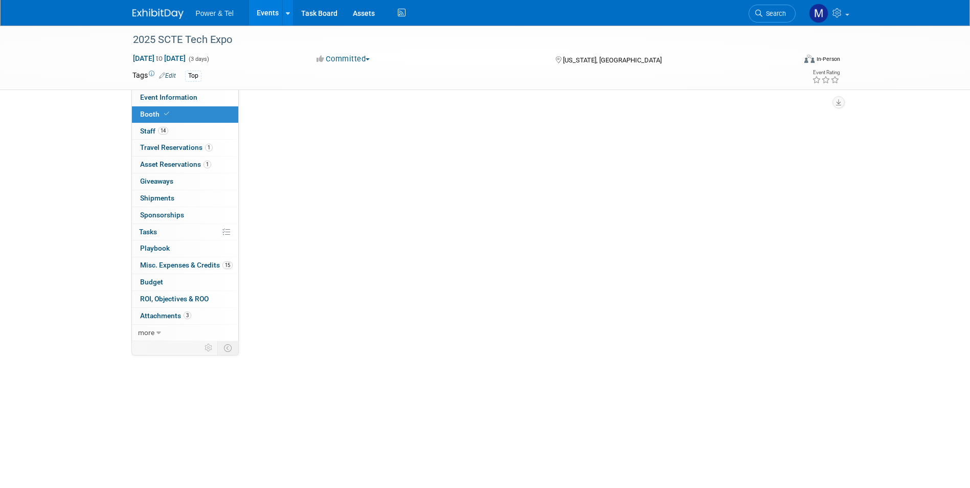
scroll to position [0, 0]
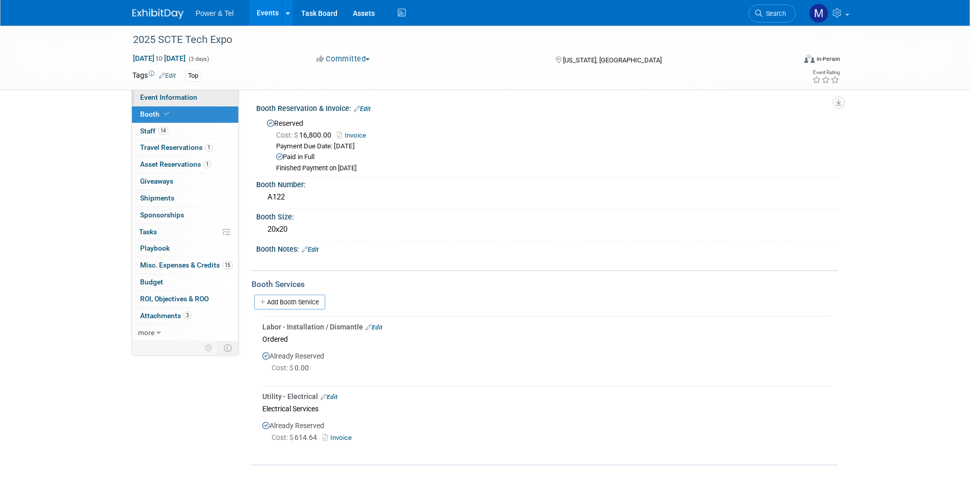
click at [182, 101] on link "Event Information" at bounding box center [185, 97] width 106 height 16
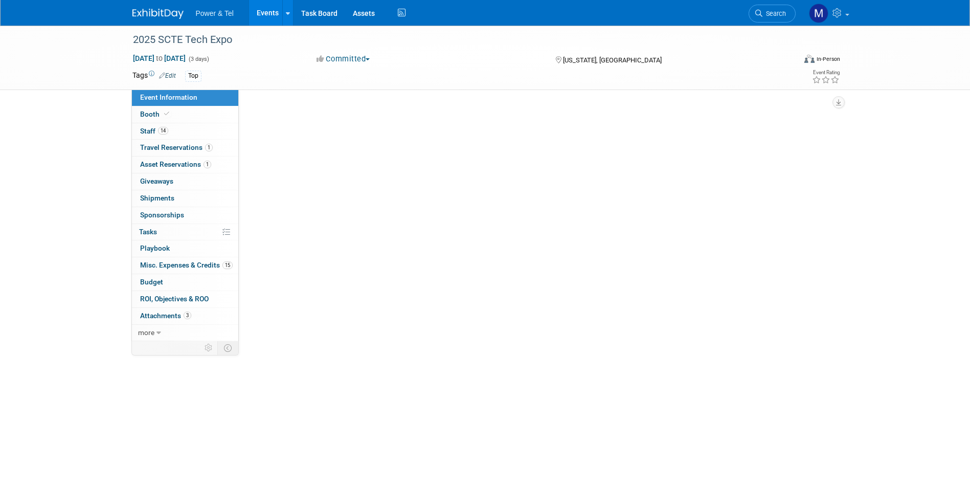
select select "Trade Show"
select select "Strategic Accounts"
select select "Yes"
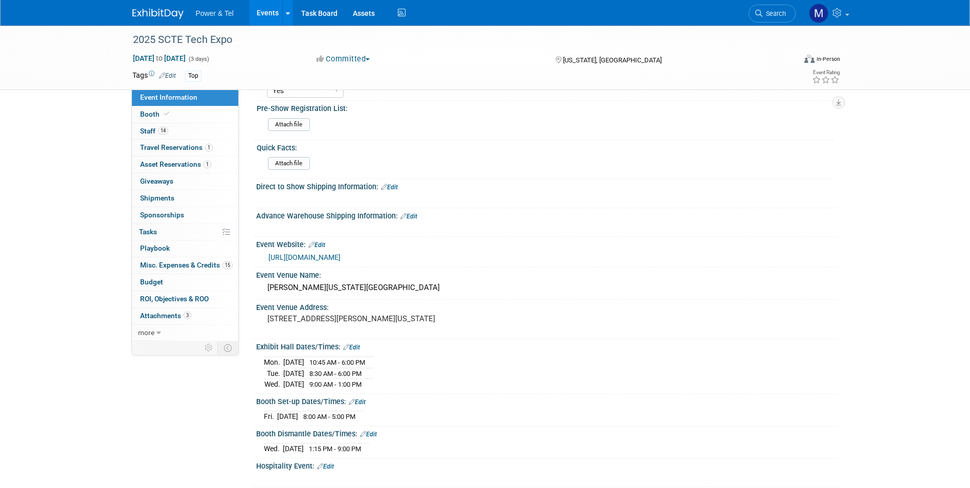
scroll to position [205, 0]
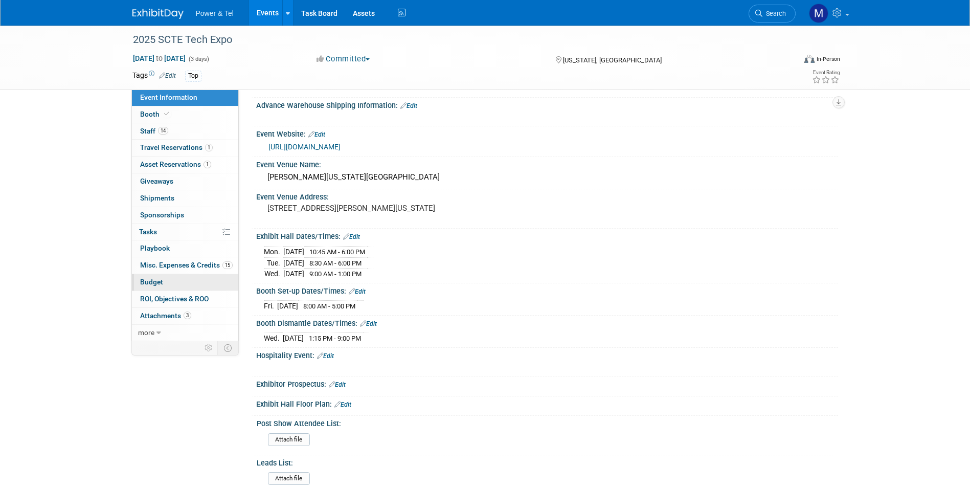
drag, startPoint x: 179, startPoint y: 291, endPoint x: 183, endPoint y: 276, distance: 16.2
click at [179, 291] on link "0 ROI, Objectives & ROO 0" at bounding box center [185, 299] width 106 height 16
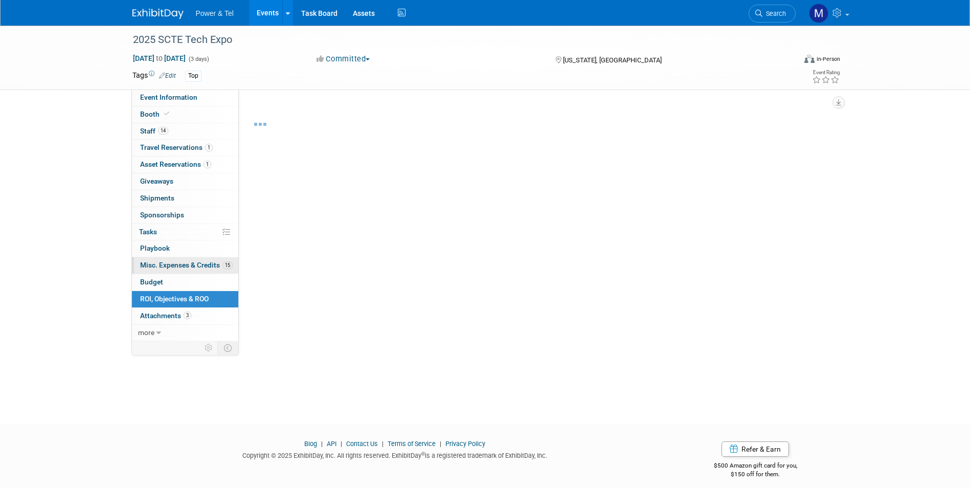
click at [191, 265] on span "Misc. Expenses & Credits 15" at bounding box center [186, 265] width 93 height 8
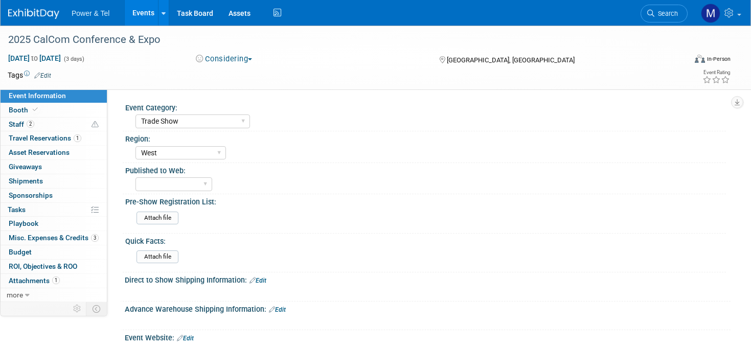
select select "Trade Show"
select select "West"
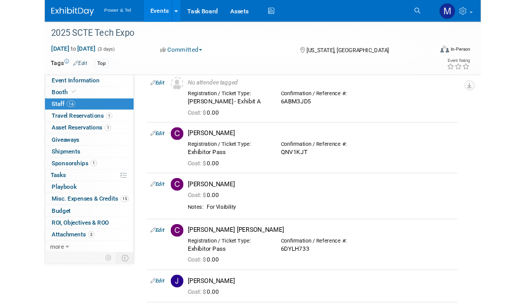
scroll to position [127, 0]
